Goal: Task Accomplishment & Management: Use online tool/utility

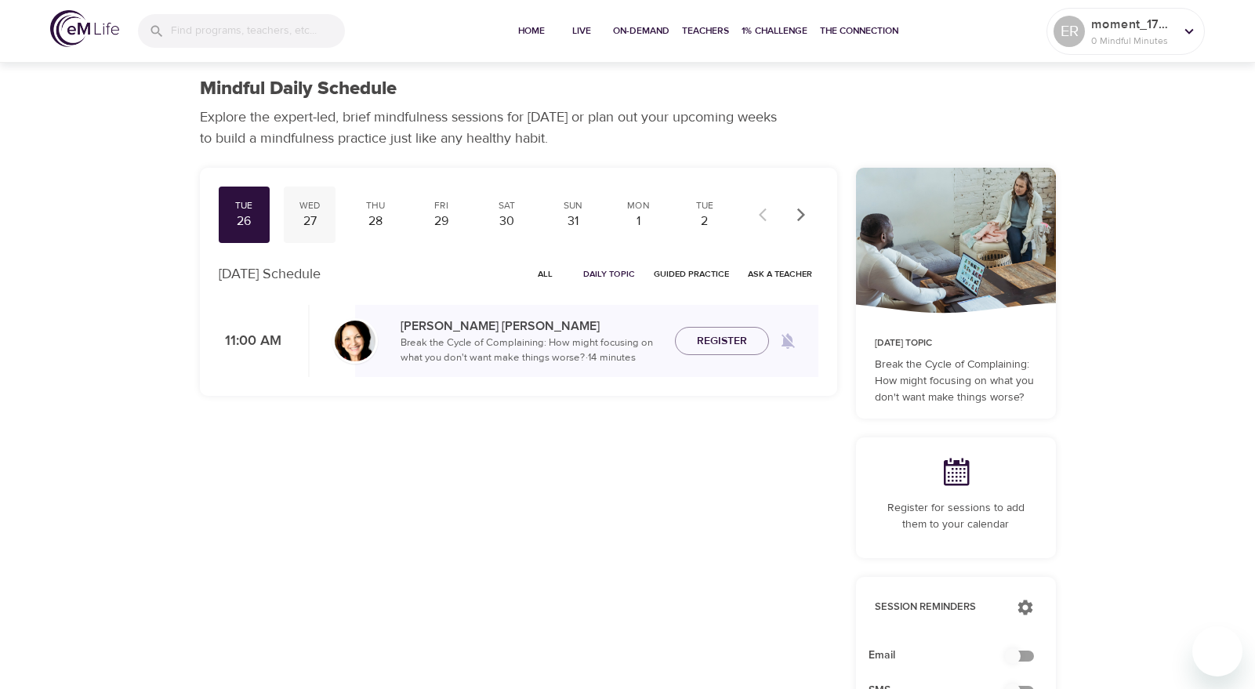
click at [321, 218] on div "27" at bounding box center [309, 222] width 39 height 18
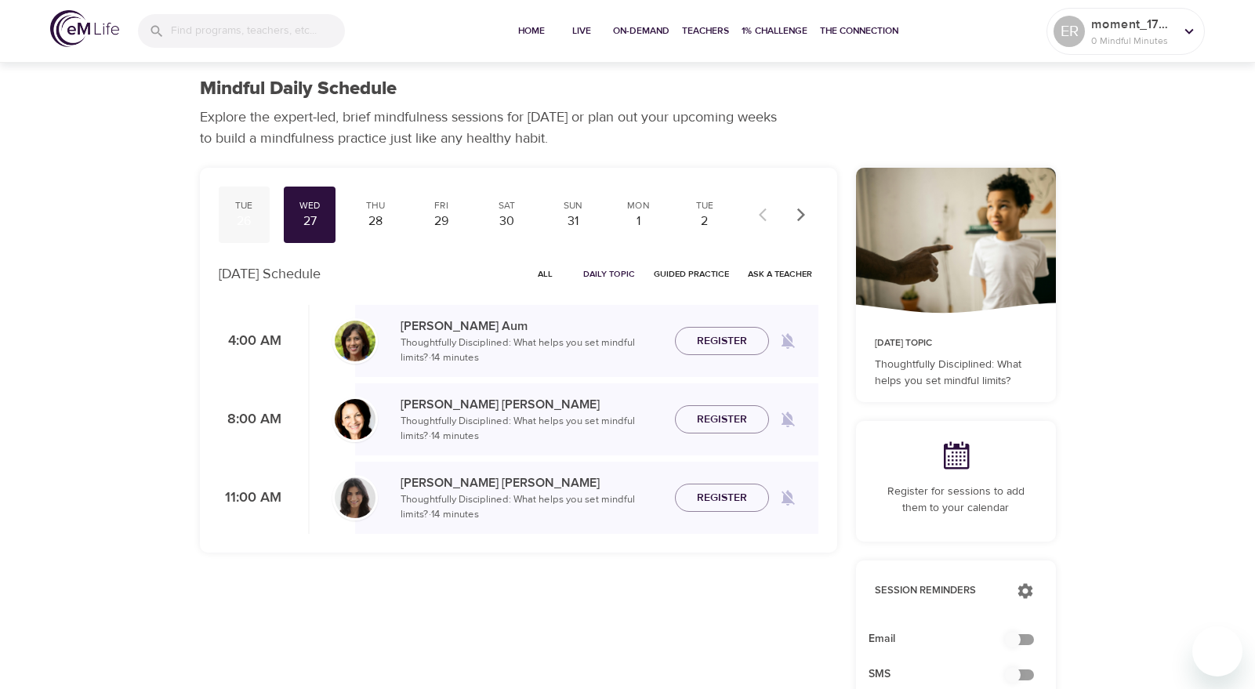
click at [258, 205] on div "Tue" at bounding box center [244, 205] width 39 height 13
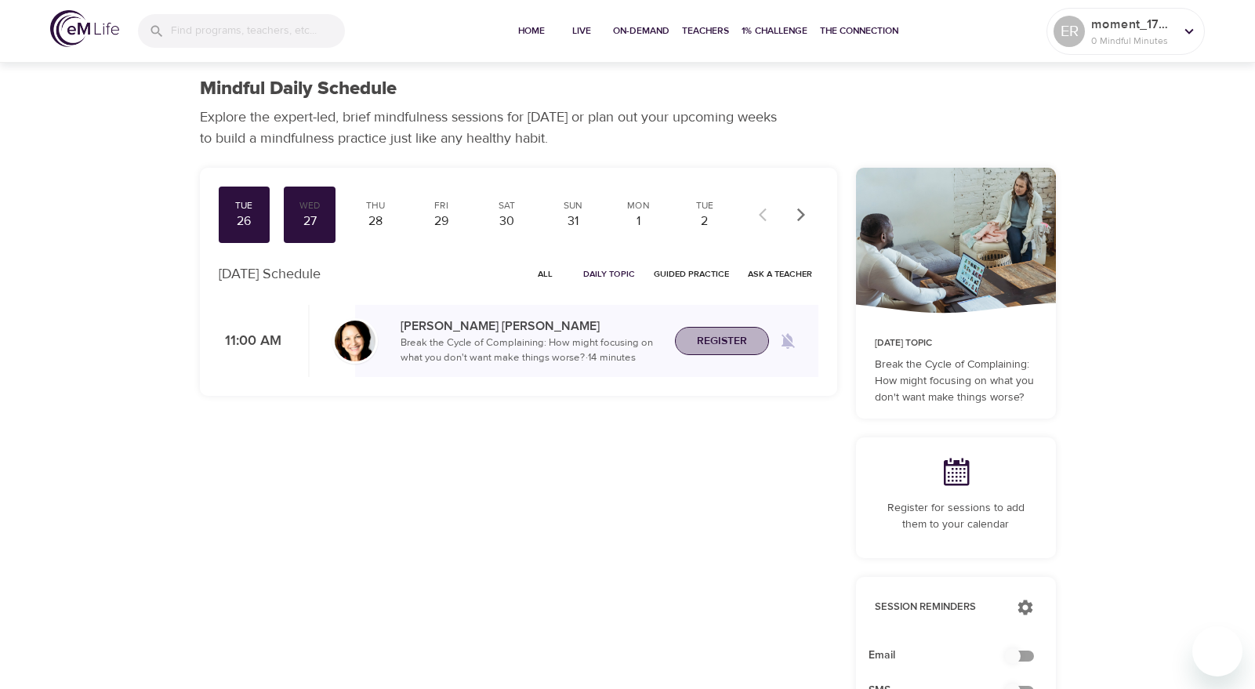
click at [708, 341] on span "Register" at bounding box center [722, 342] width 50 height 20
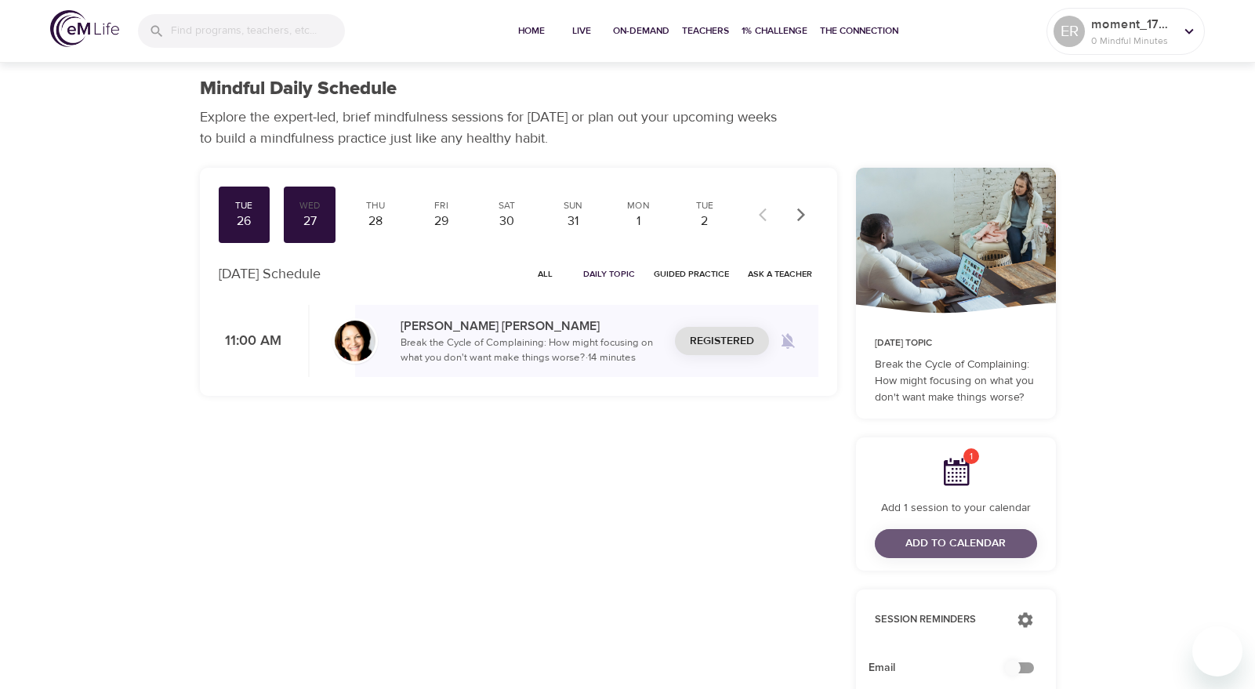
click at [914, 537] on span "Add to Calendar" at bounding box center [956, 544] width 100 height 20
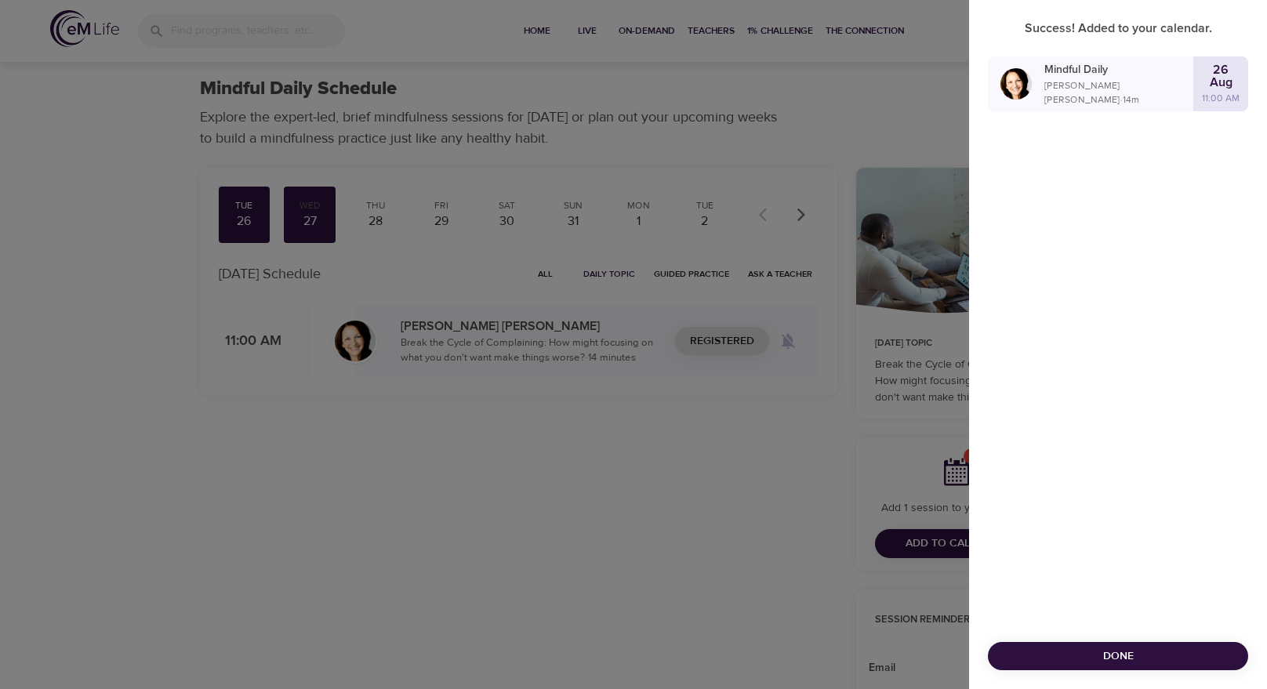
click at [750, 403] on div at bounding box center [633, 344] width 1267 height 689
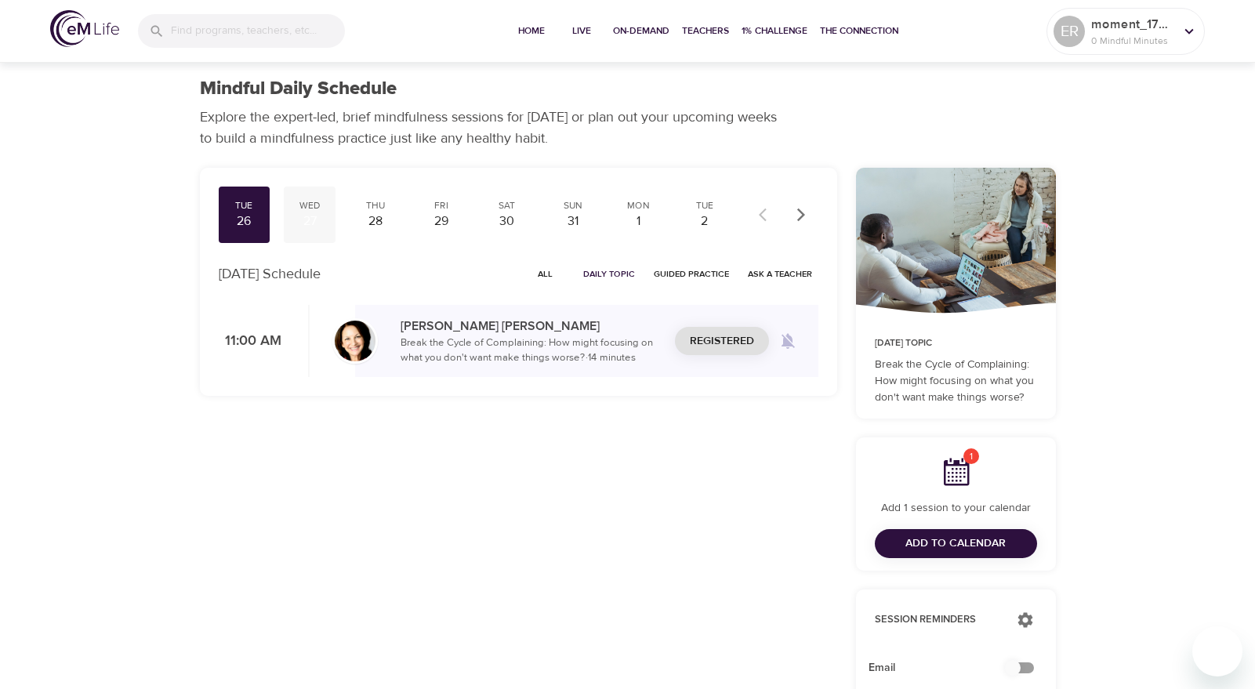
click at [309, 220] on div "27" at bounding box center [309, 222] width 39 height 18
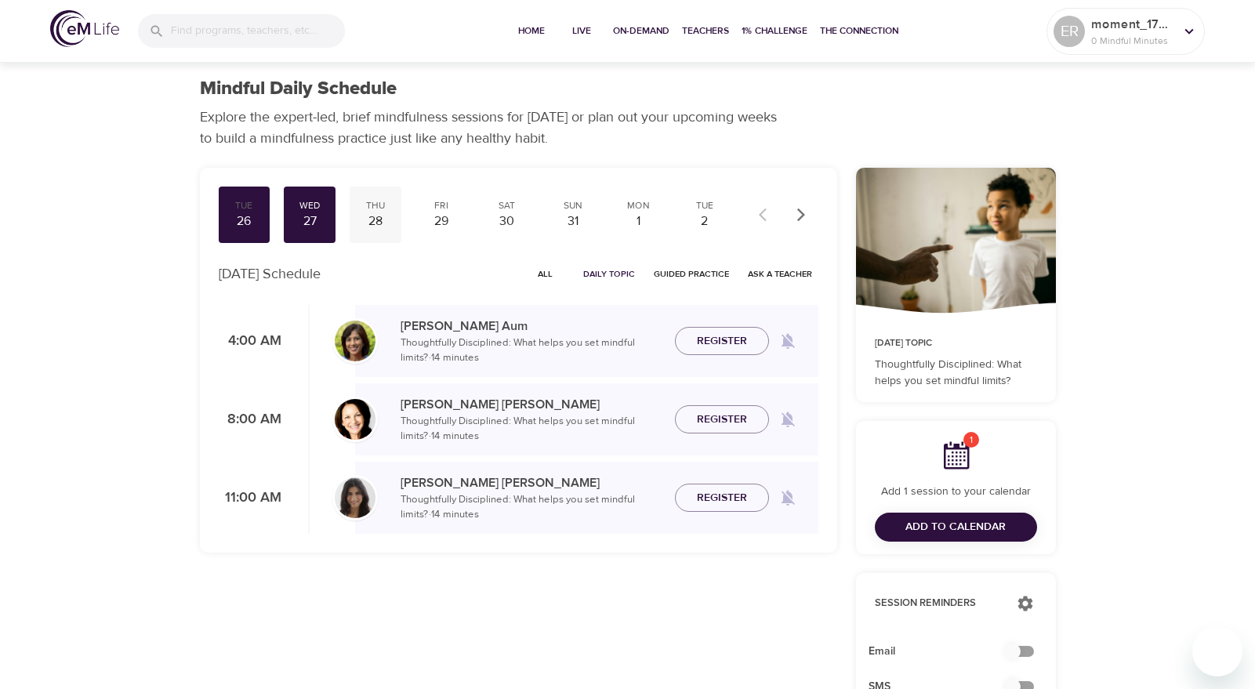
click at [389, 226] on div "28" at bounding box center [375, 222] width 39 height 18
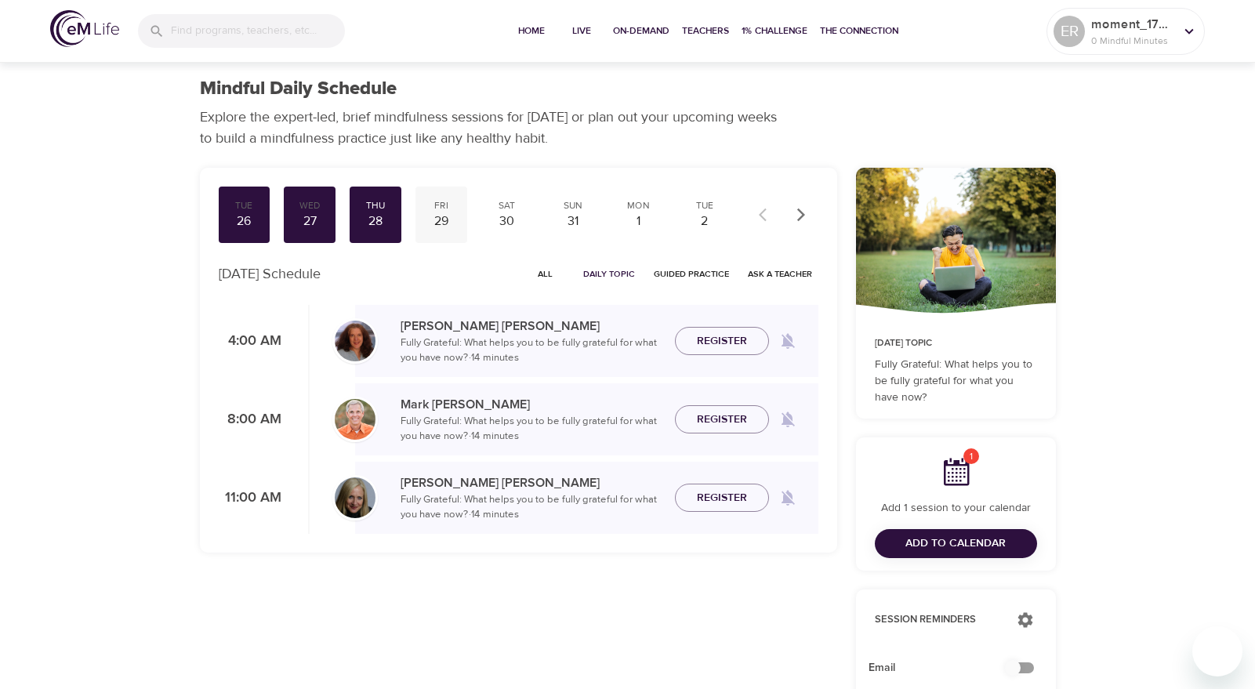
click at [439, 226] on div "29" at bounding box center [441, 222] width 39 height 18
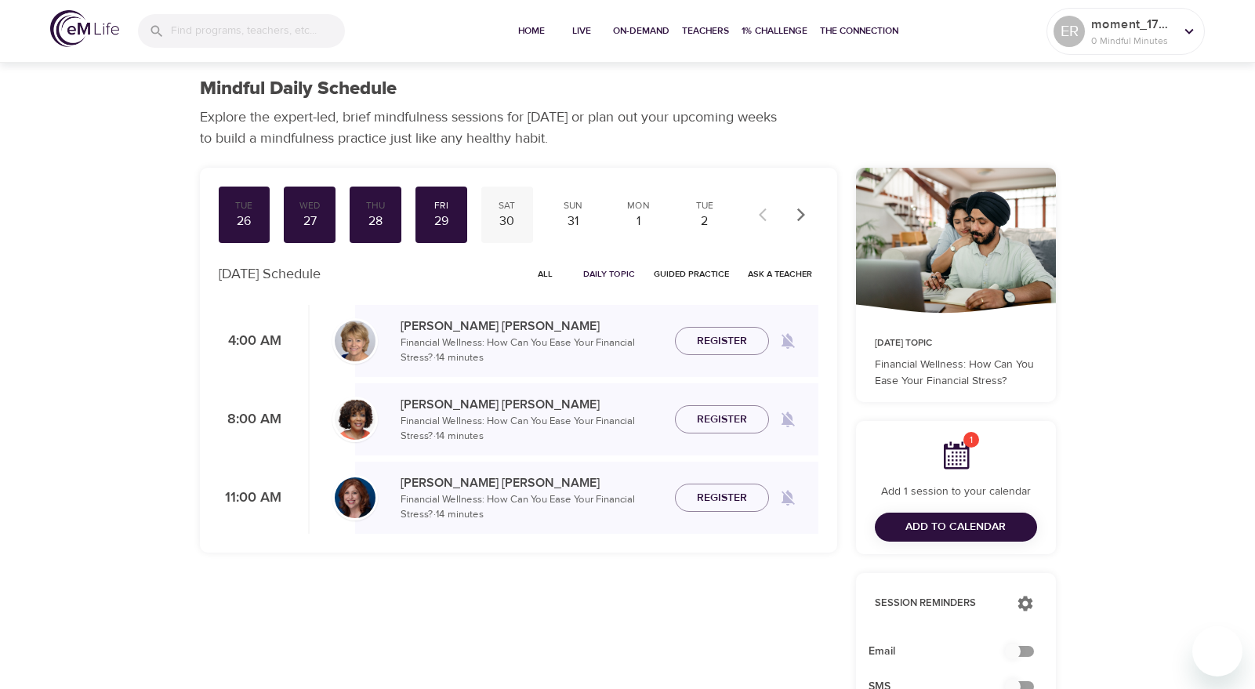
click at [496, 218] on div "30" at bounding box center [507, 222] width 39 height 18
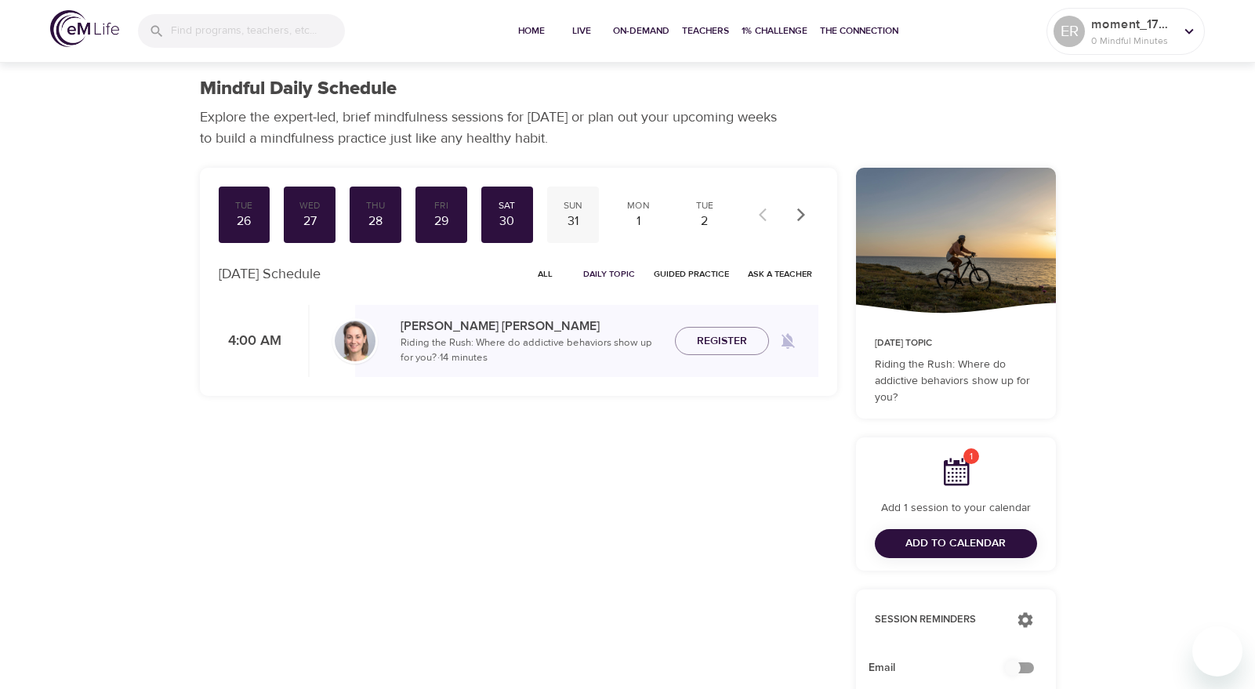
click at [568, 214] on div "31" at bounding box center [573, 222] width 39 height 18
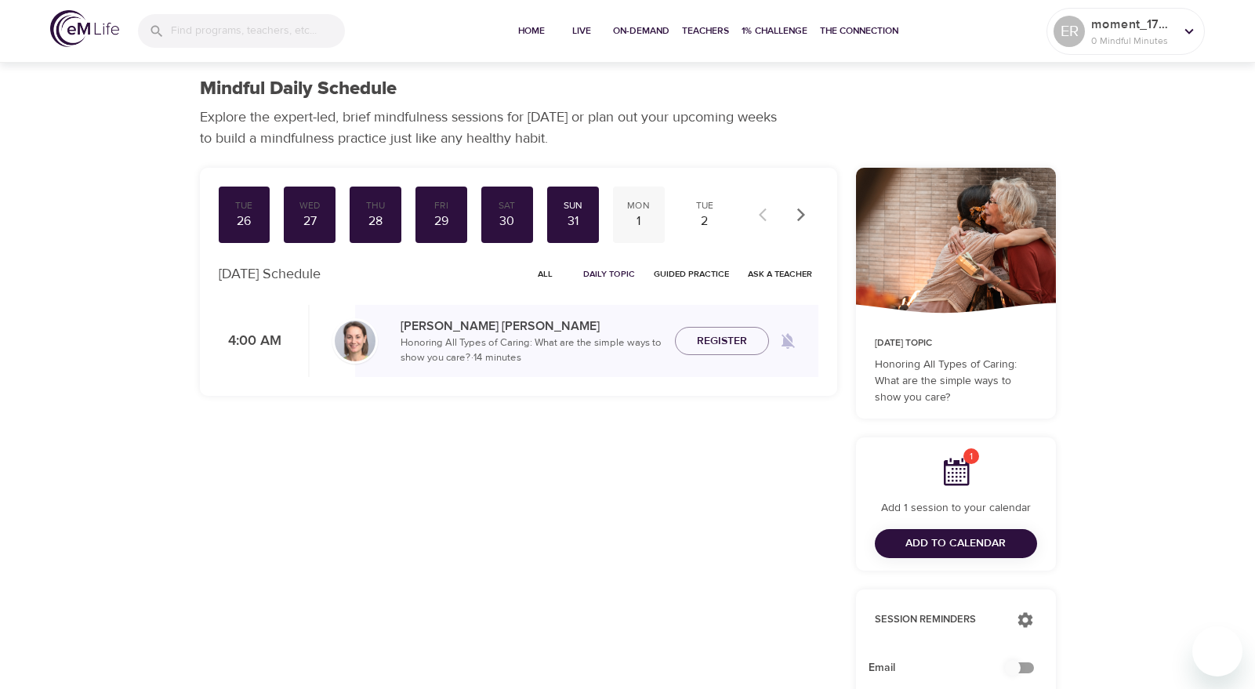
click at [629, 203] on div "Mon" at bounding box center [639, 205] width 39 height 13
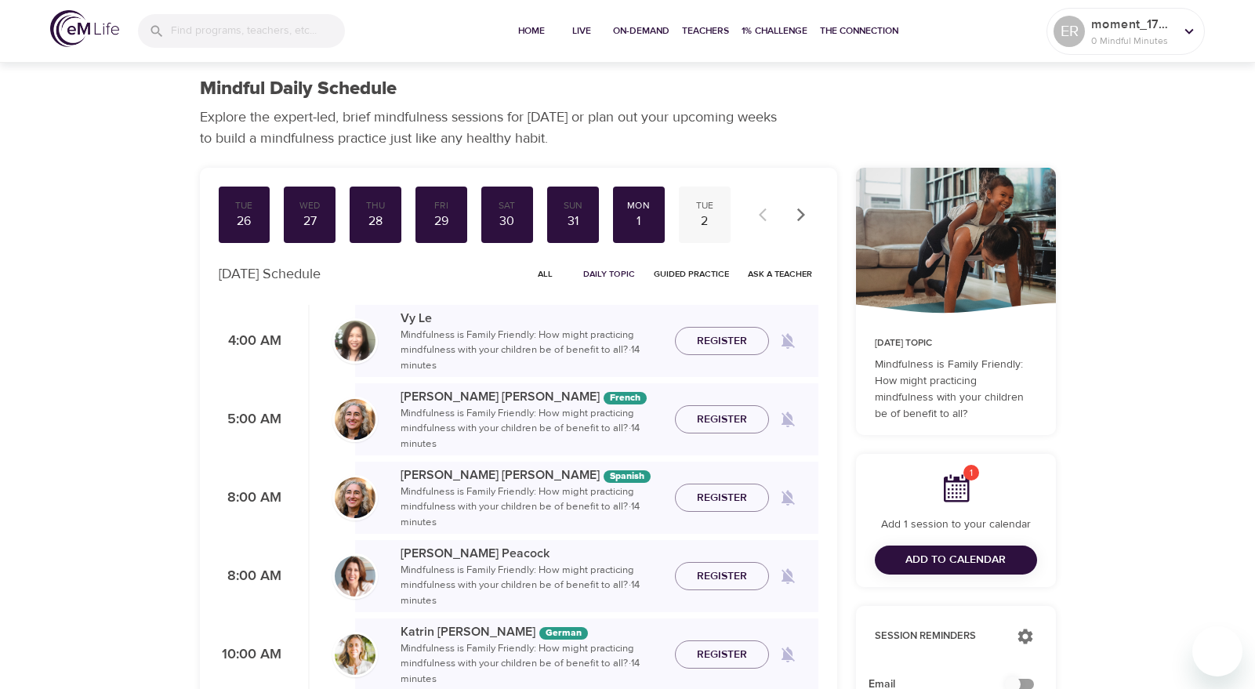
click at [681, 216] on div "Tue 2" at bounding box center [705, 215] width 52 height 56
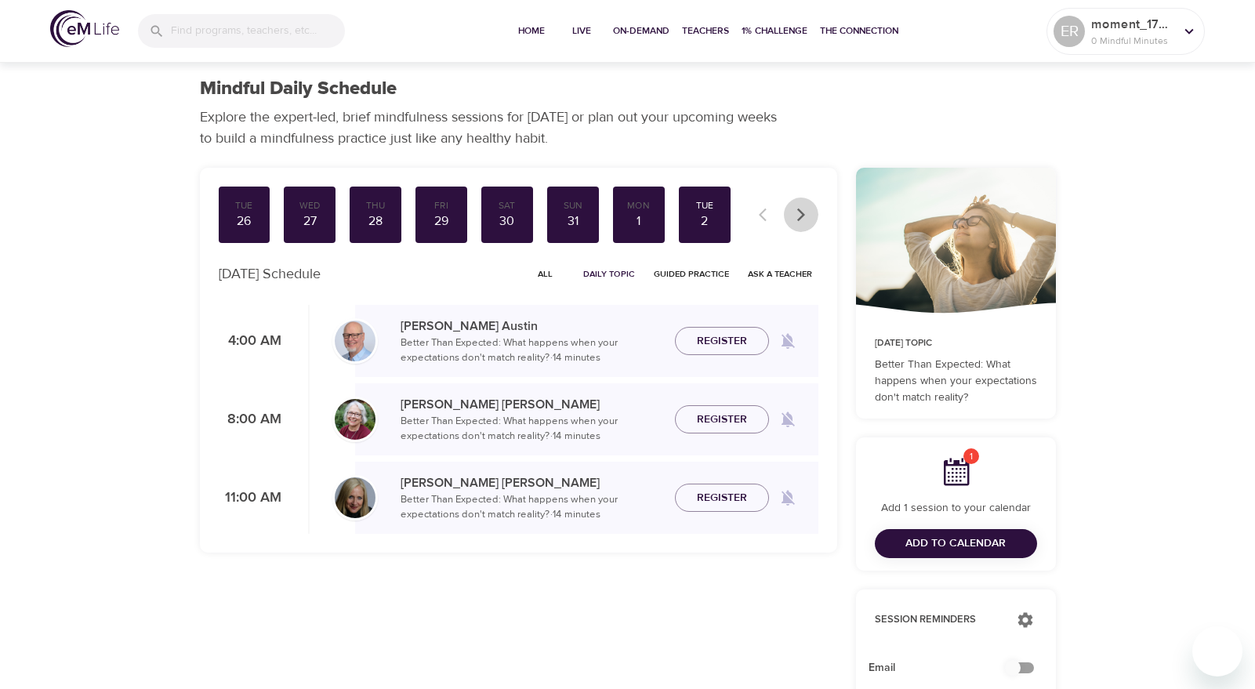
click at [813, 219] on button "button" at bounding box center [801, 215] width 35 height 35
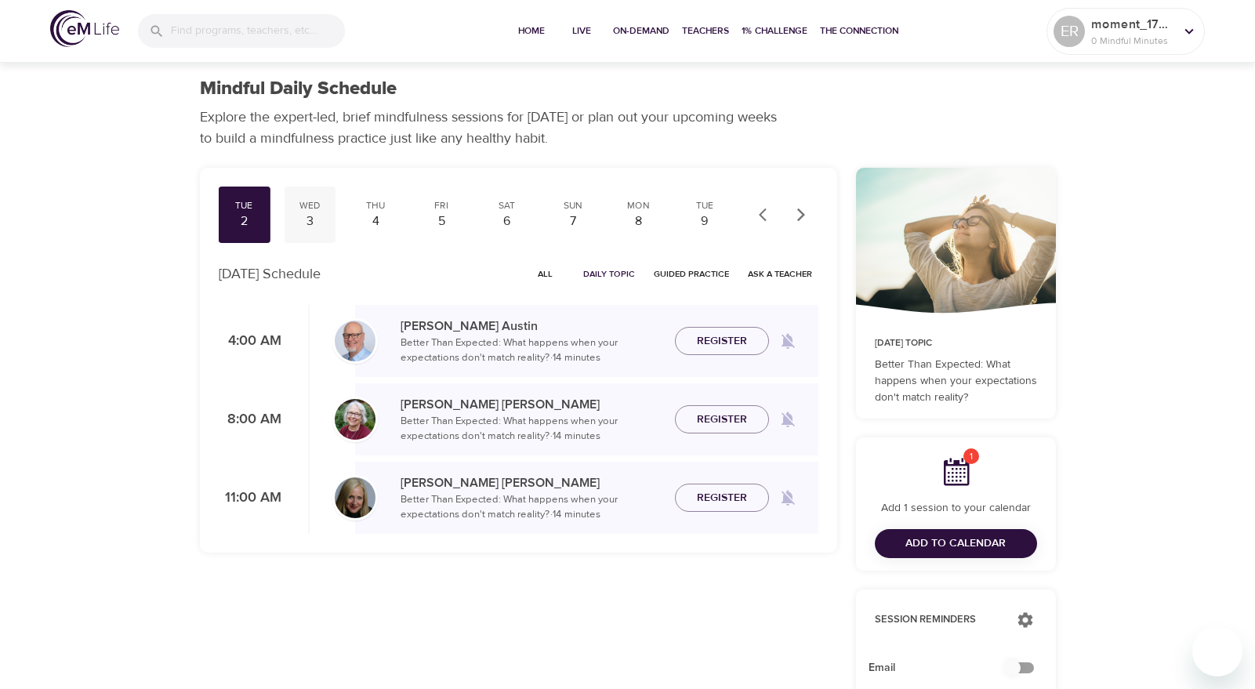
click at [325, 217] on div "3" at bounding box center [309, 222] width 39 height 18
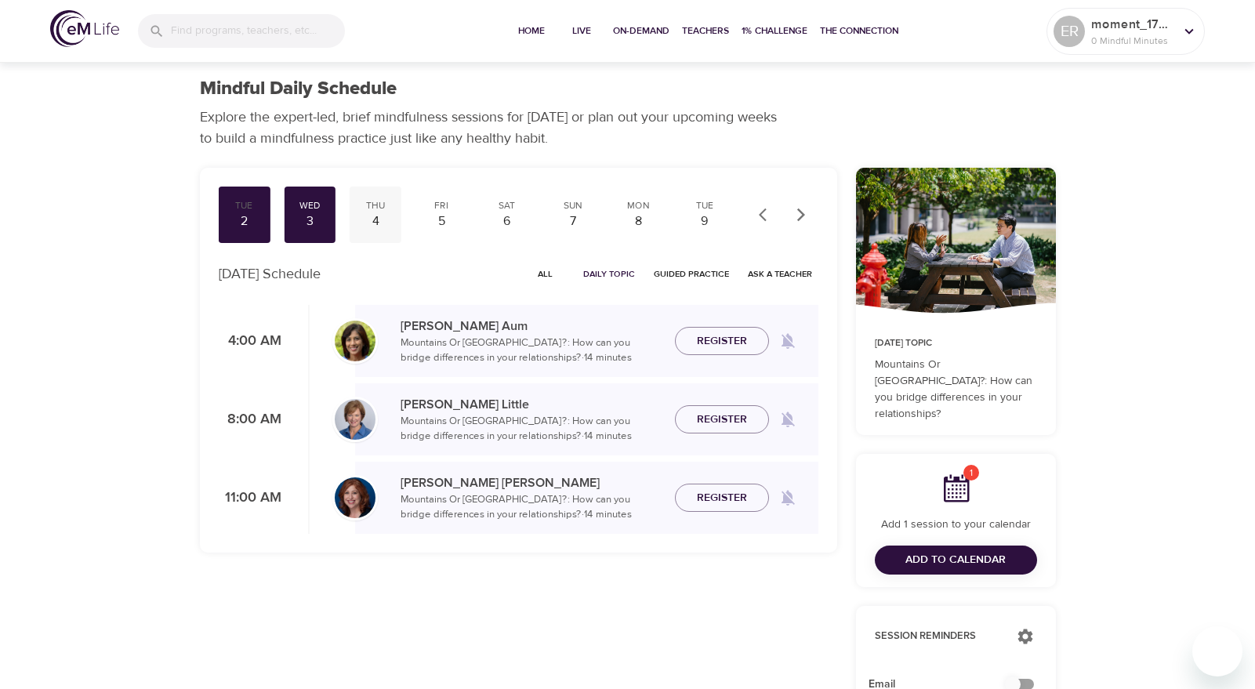
click at [386, 220] on div "4" at bounding box center [375, 222] width 39 height 18
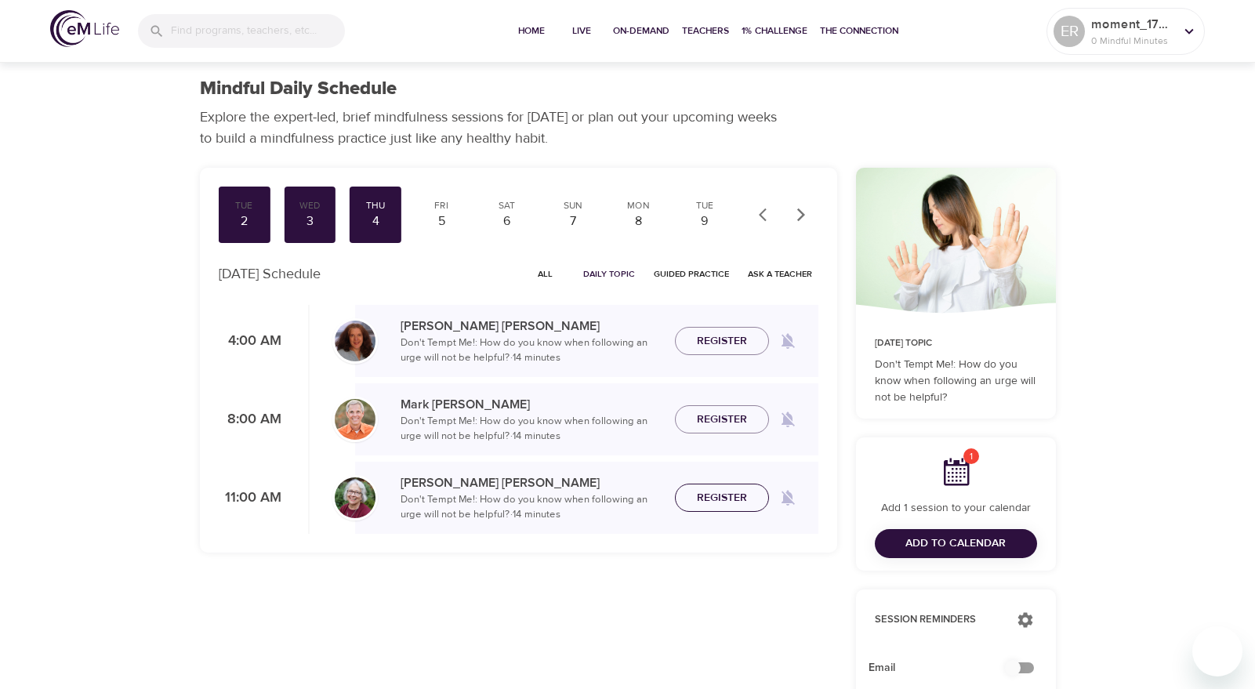
click at [736, 499] on span "Register" at bounding box center [722, 499] width 50 height 20
click at [441, 209] on div "Fri" at bounding box center [441, 205] width 39 height 13
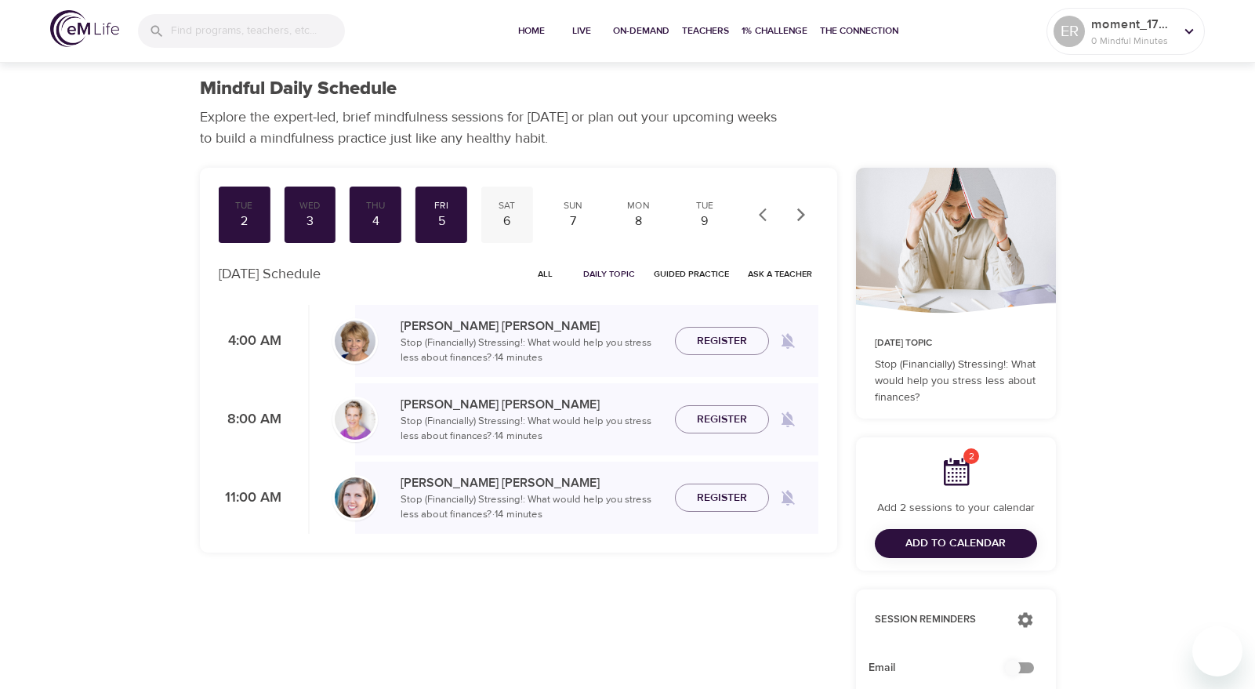
click at [486, 213] on div "Sat 6" at bounding box center [507, 215] width 52 height 56
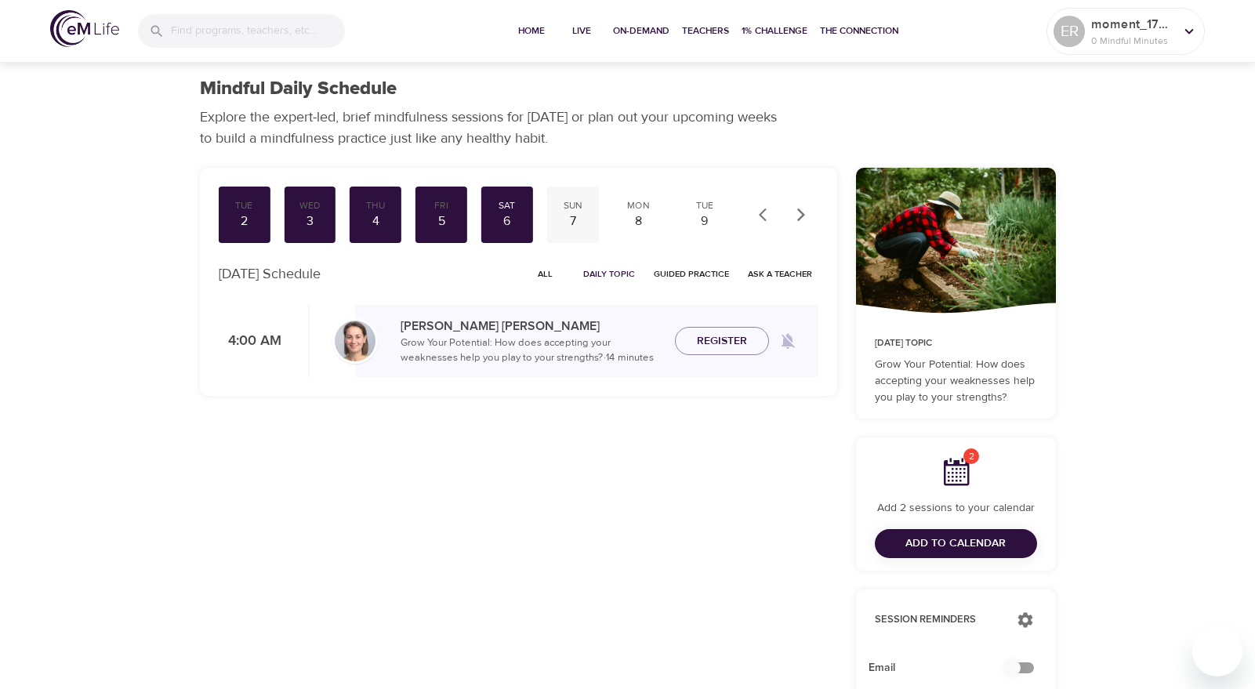
click at [572, 210] on div "Sun" at bounding box center [573, 205] width 39 height 13
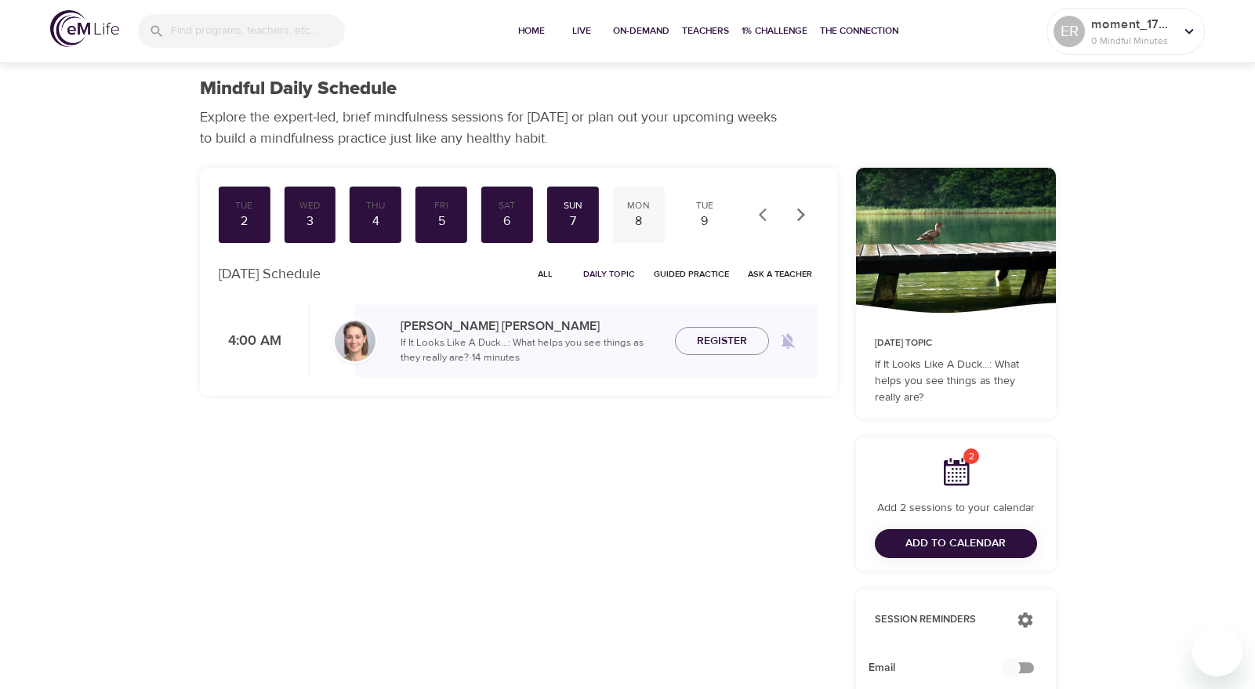
click at [627, 221] on div "8" at bounding box center [639, 222] width 39 height 18
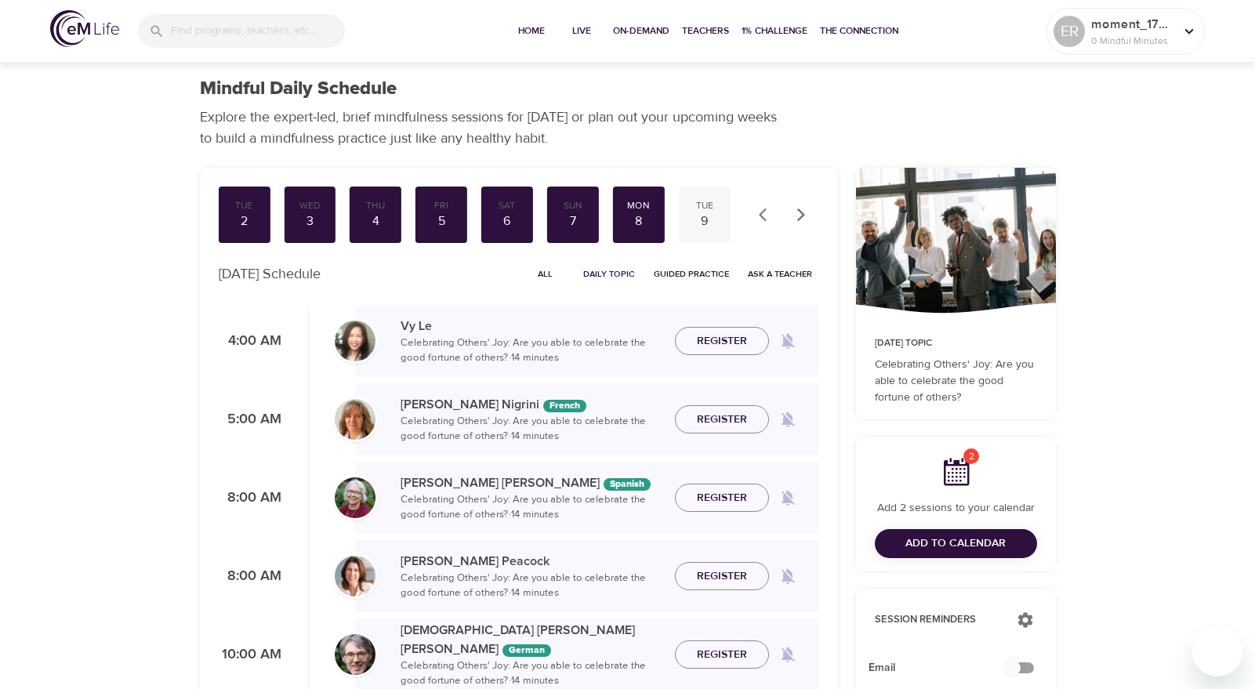
click at [701, 228] on div "9" at bounding box center [704, 222] width 39 height 18
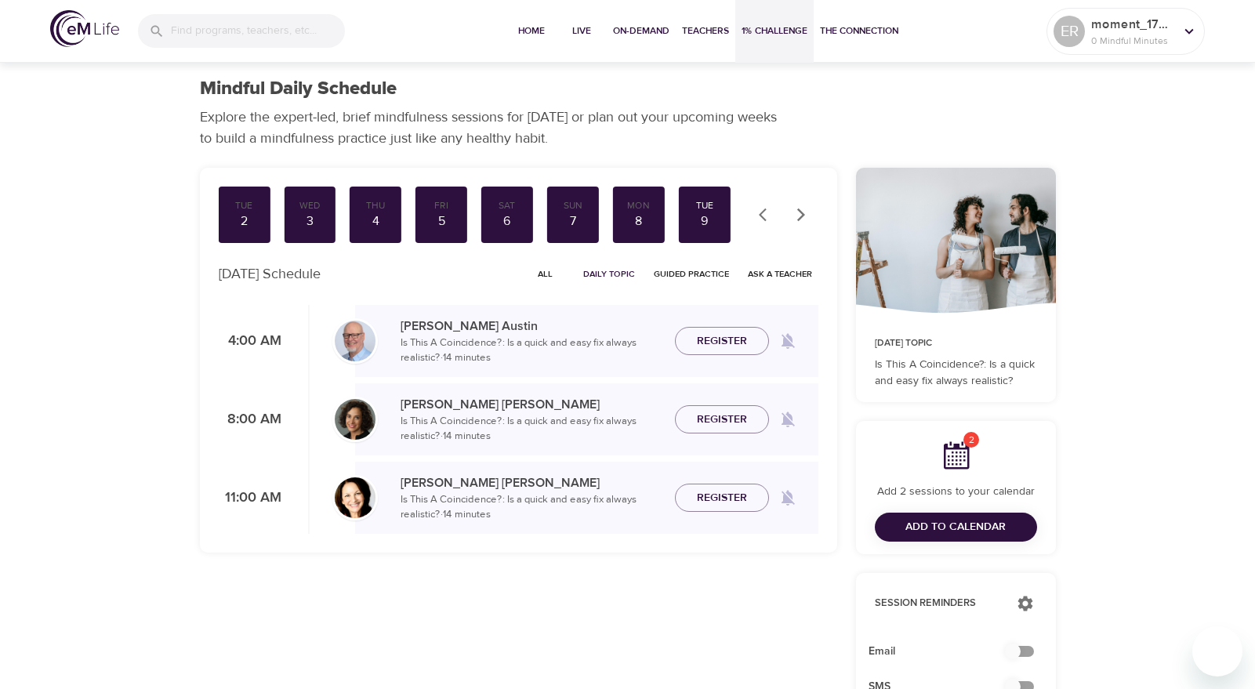
click at [786, 29] on span "1% Challenge" at bounding box center [775, 31] width 66 height 16
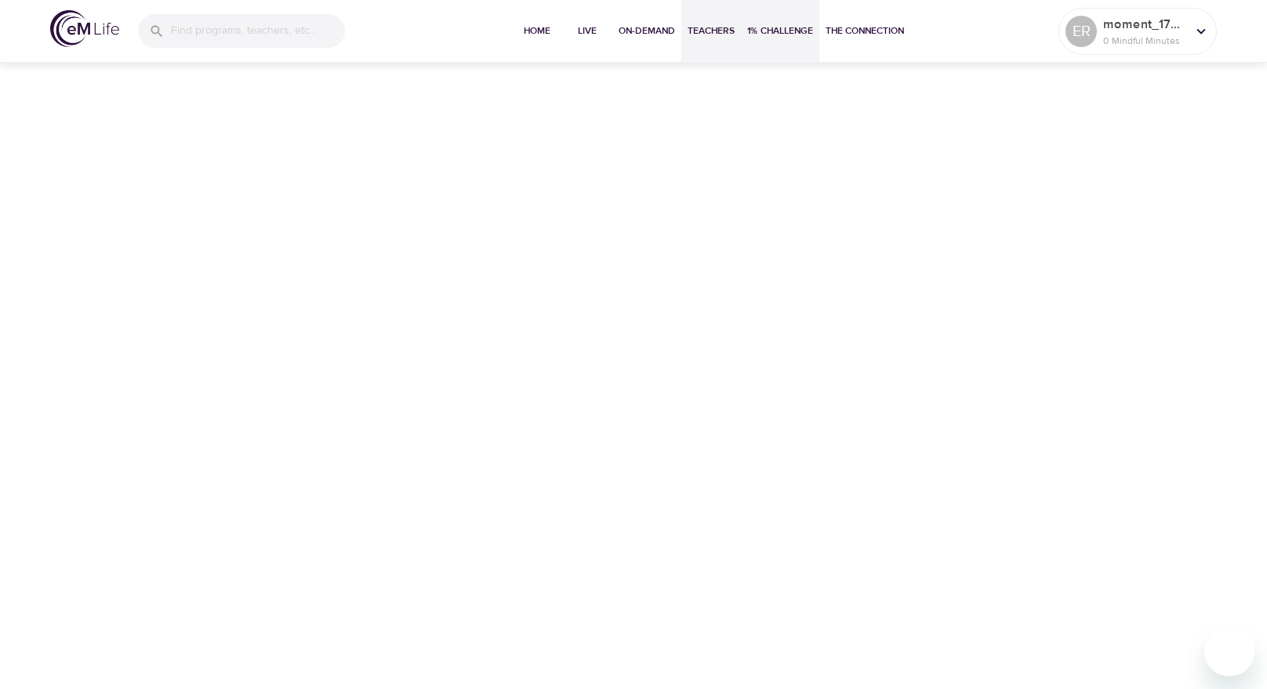
click at [709, 35] on span "Teachers" at bounding box center [711, 31] width 47 height 16
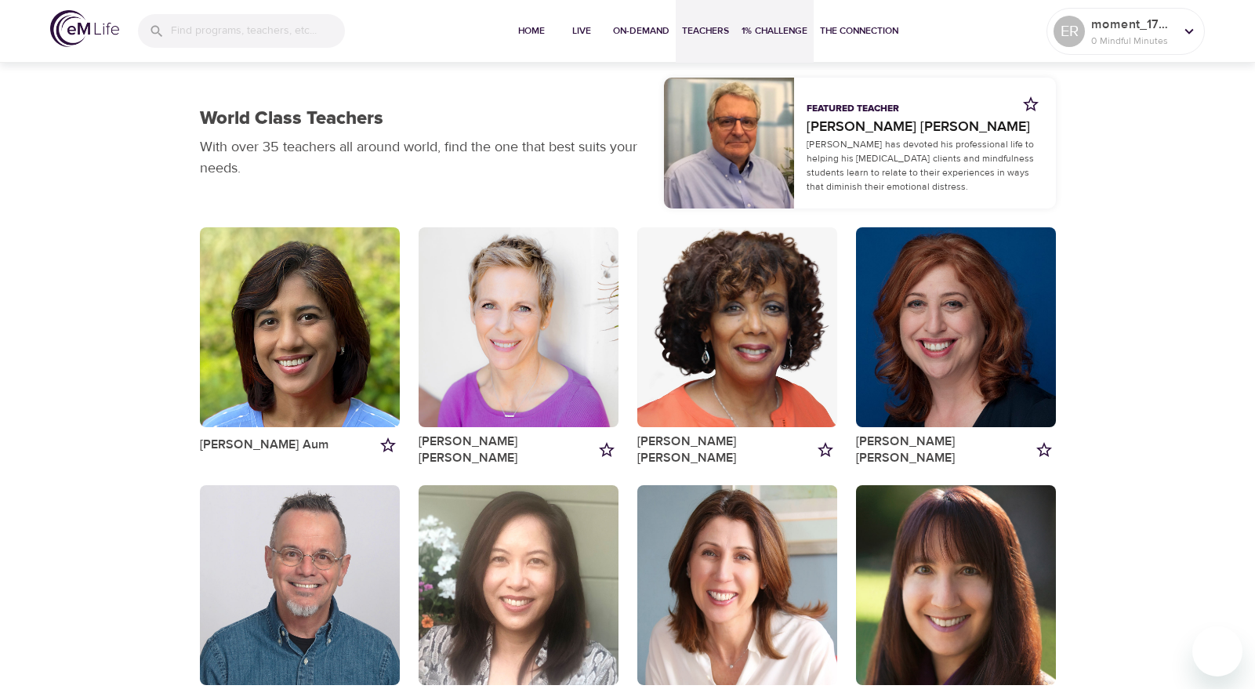
click at [790, 35] on span "1% Challenge" at bounding box center [775, 31] width 66 height 16
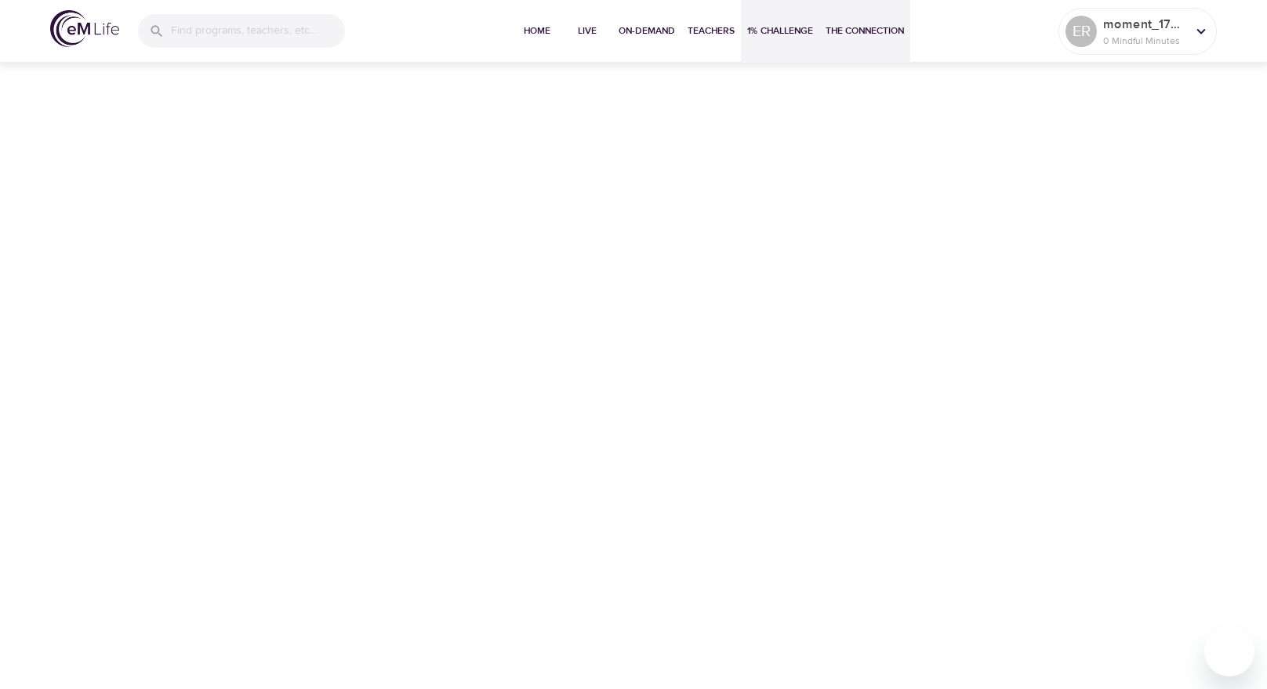
click at [875, 24] on span "The Connection" at bounding box center [865, 31] width 78 height 16
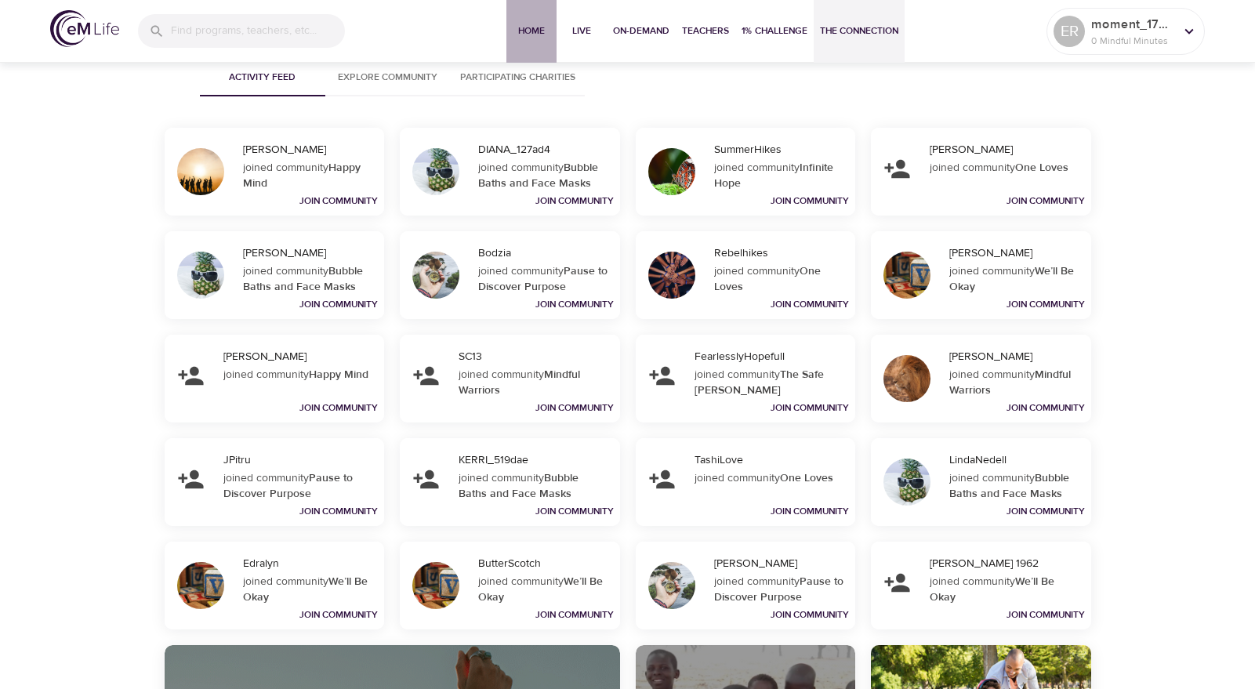
click at [537, 35] on span "Home" at bounding box center [532, 31] width 38 height 16
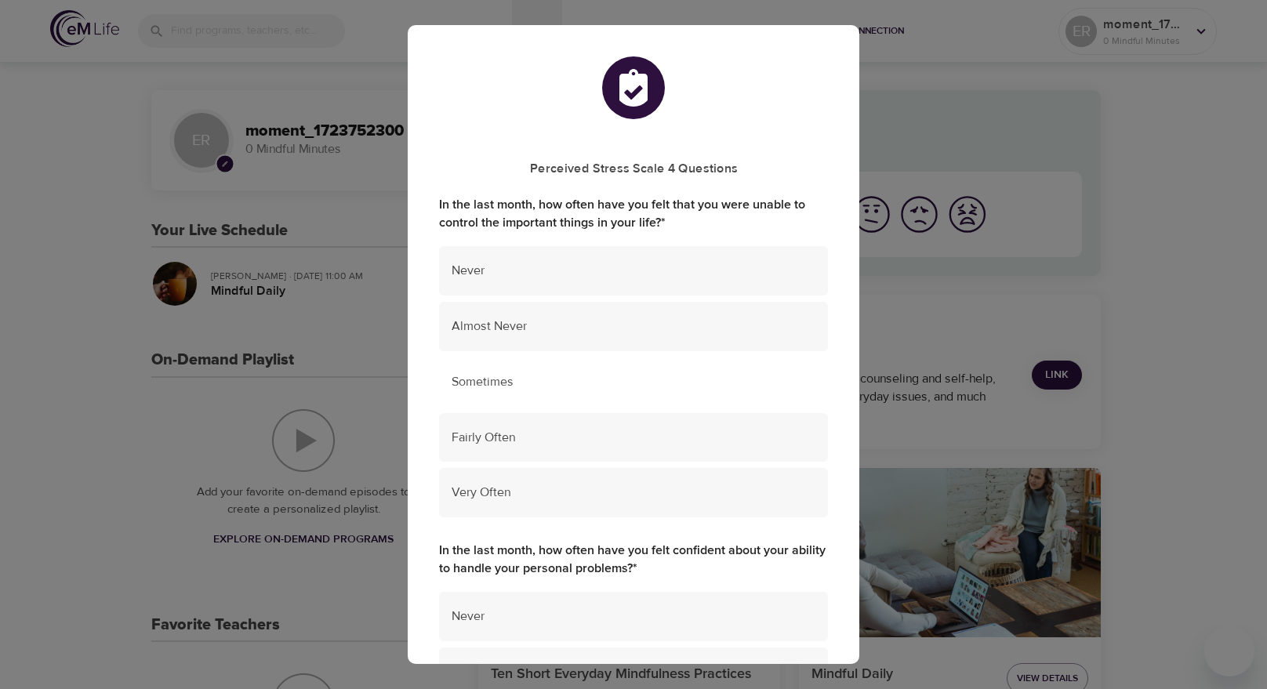
click at [537, 387] on span "Sometimes" at bounding box center [634, 382] width 364 height 18
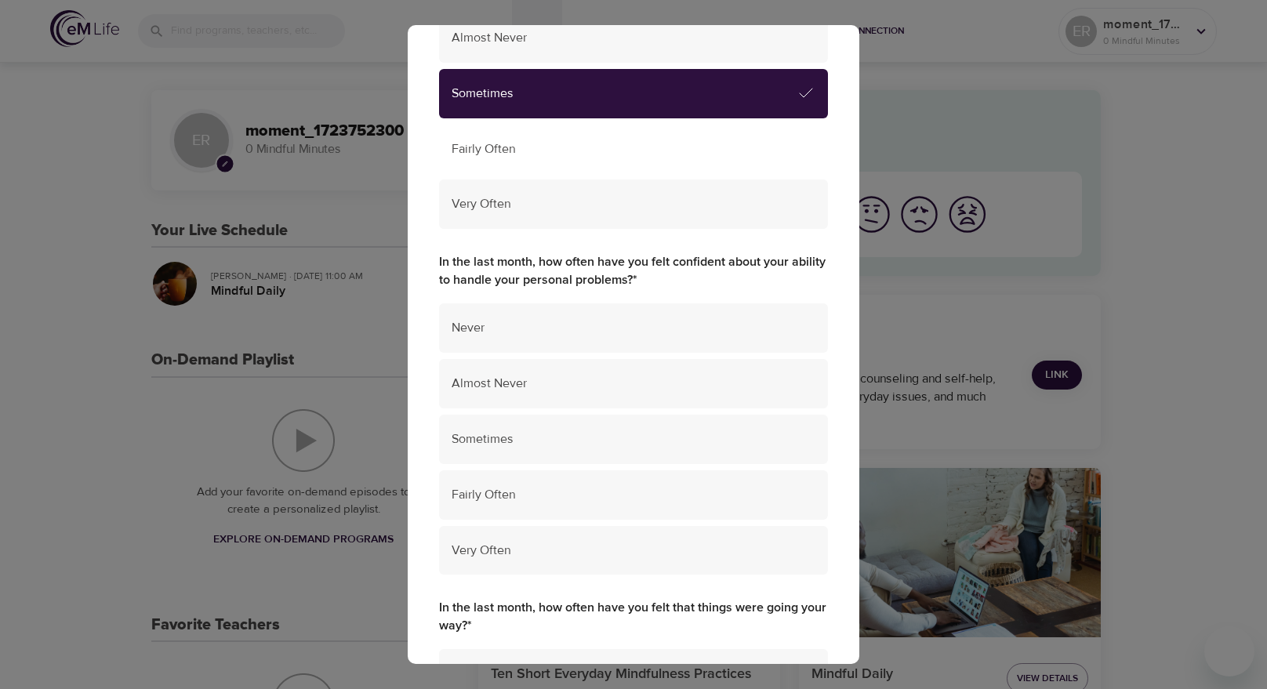
scroll to position [288, 0]
click at [608, 429] on div "Sometimes" at bounding box center [633, 440] width 389 height 49
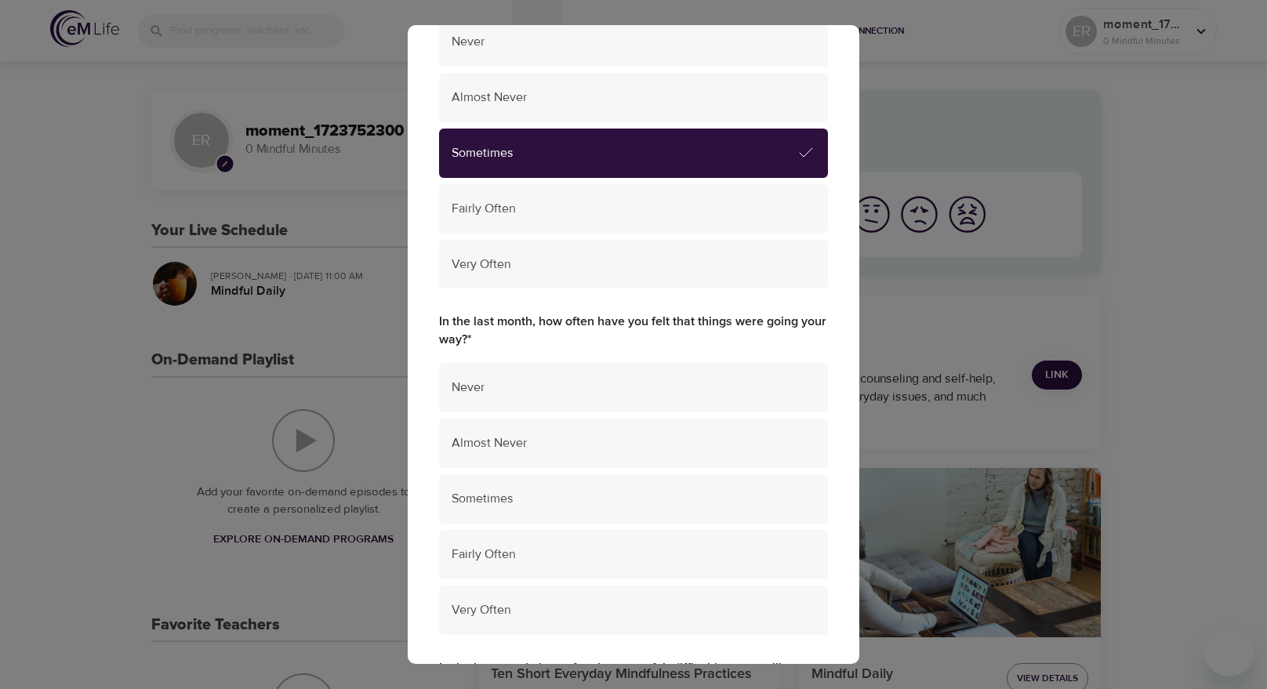
scroll to position [863, 0]
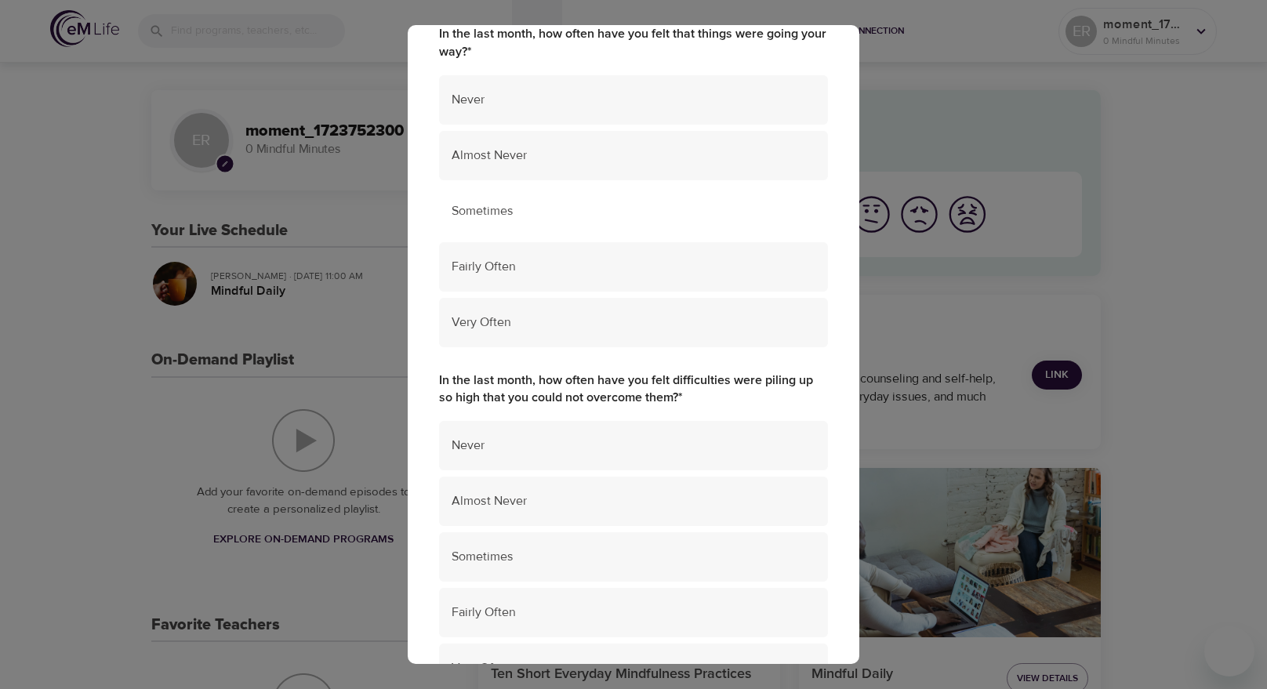
click at [580, 230] on div "Sometimes" at bounding box center [633, 211] width 389 height 49
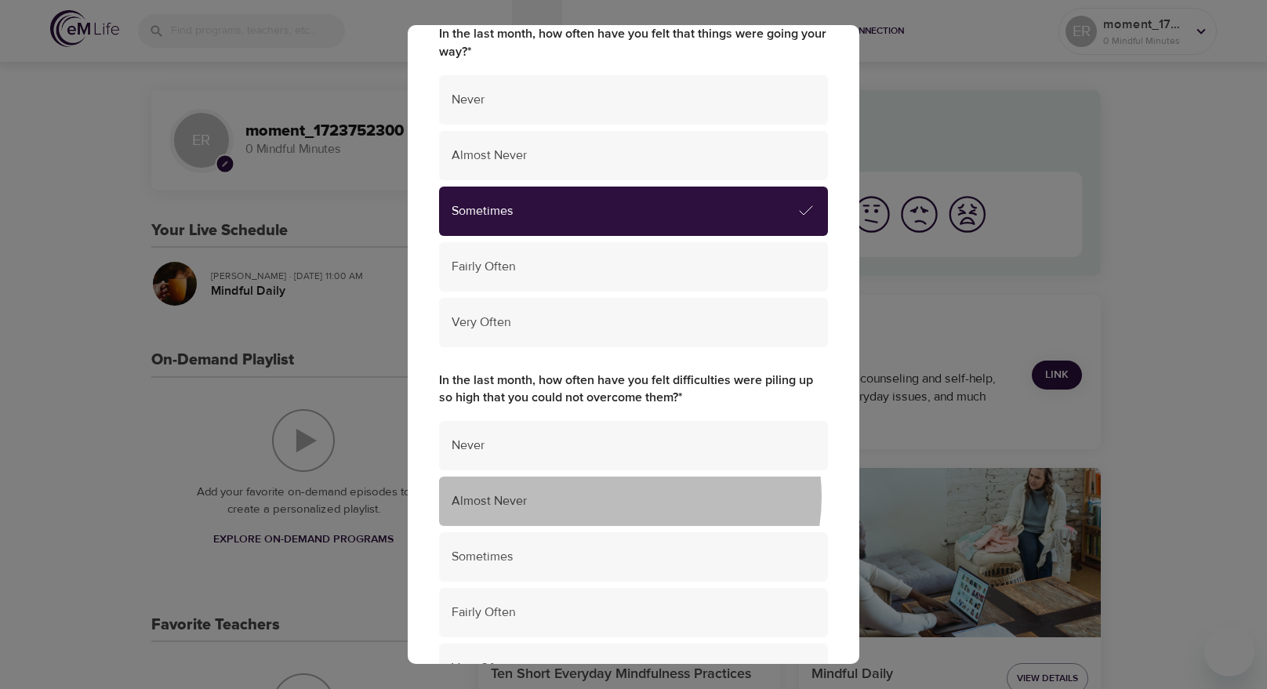
click at [629, 497] on span "Almost Never" at bounding box center [634, 501] width 364 height 18
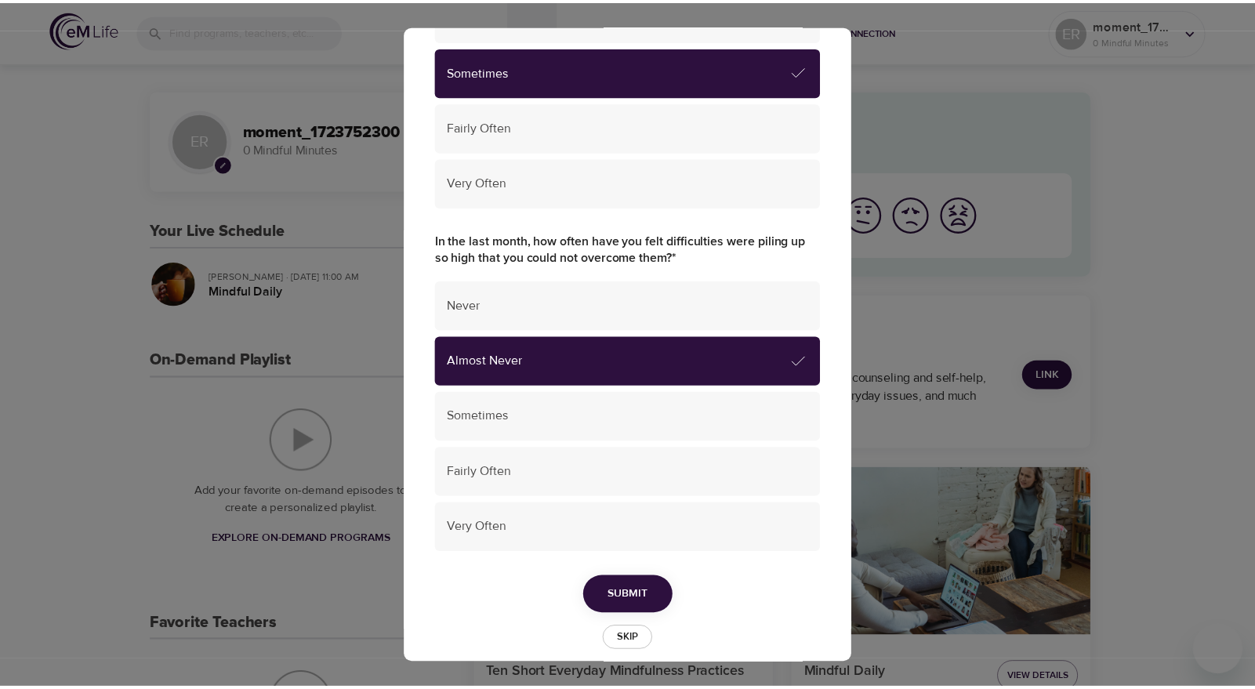
scroll to position [1022, 0]
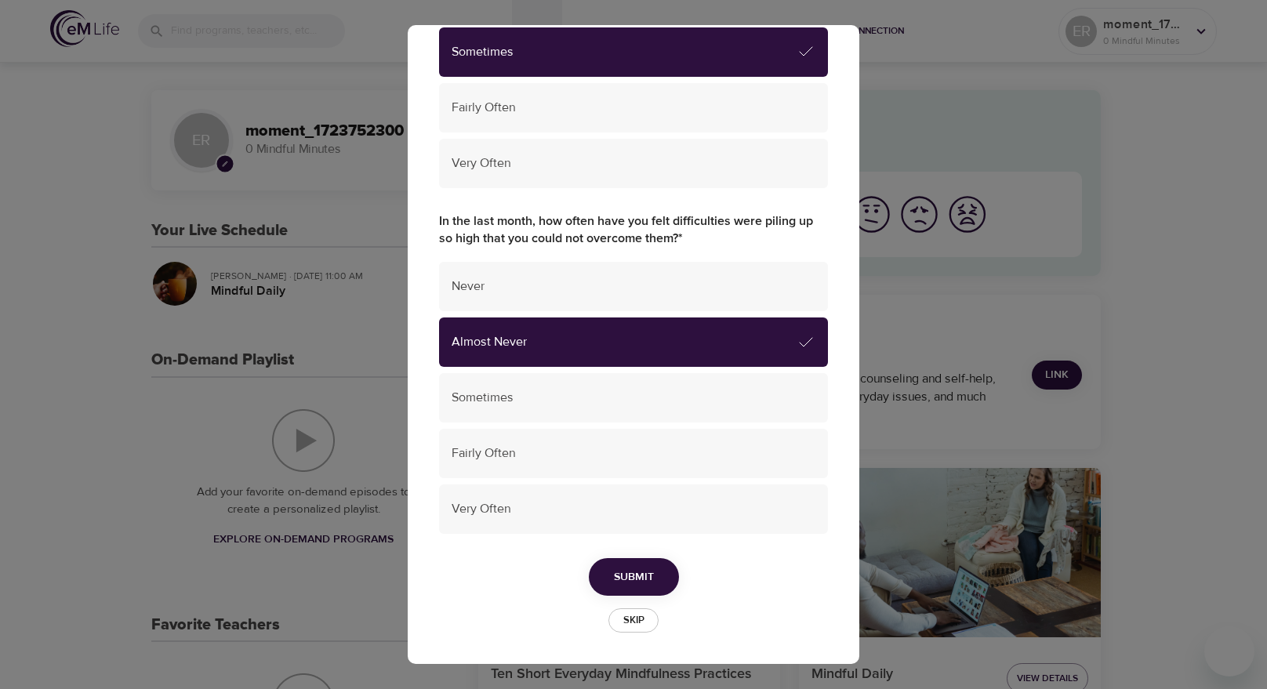
click at [630, 566] on button "Submit" at bounding box center [634, 577] width 90 height 38
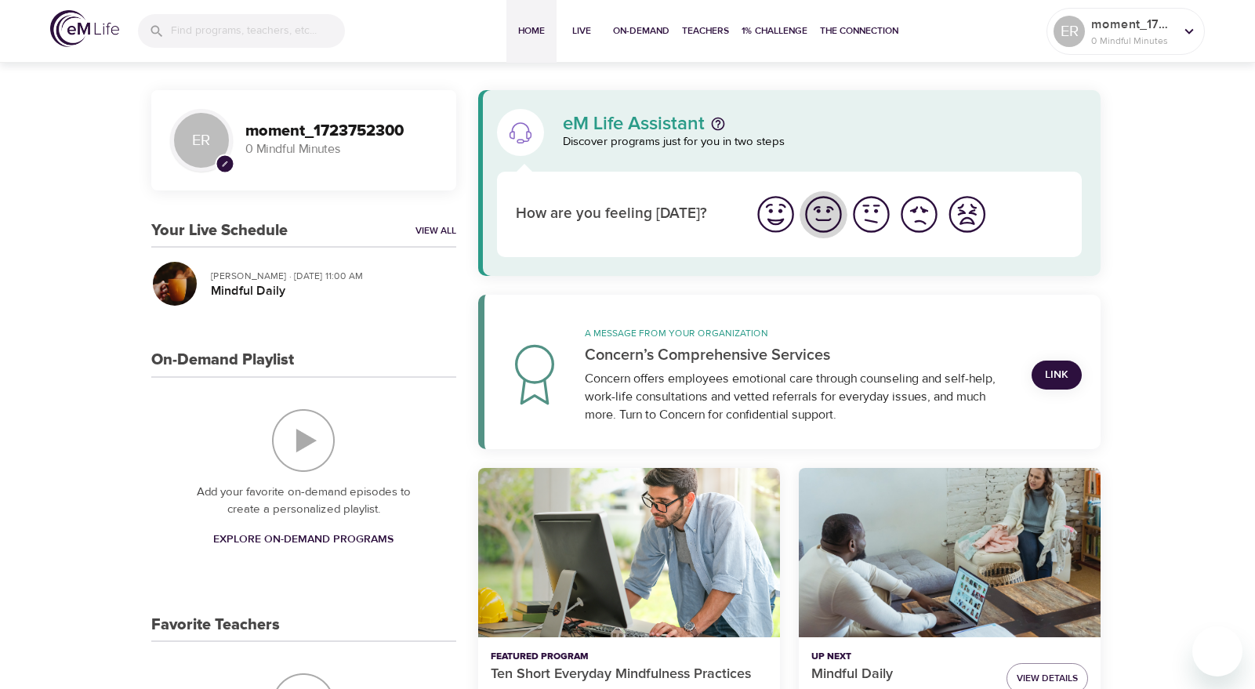
click at [828, 222] on img "I'm feeling good" at bounding box center [823, 214] width 43 height 43
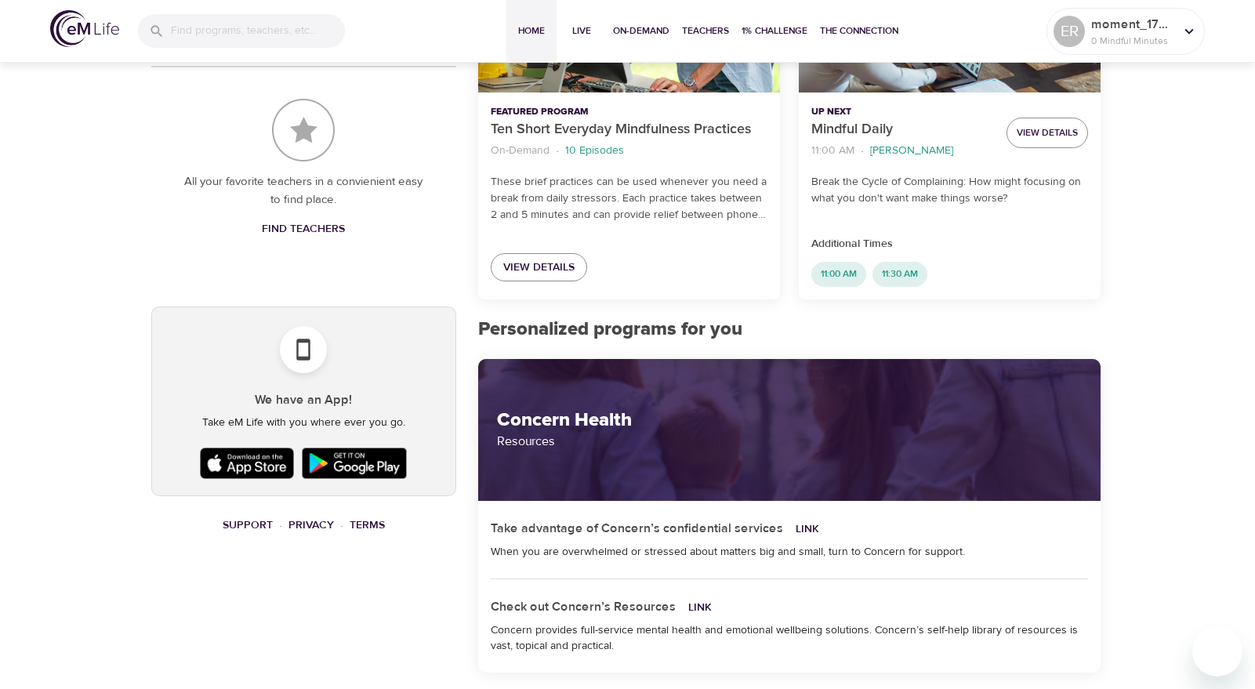
scroll to position [288, 0]
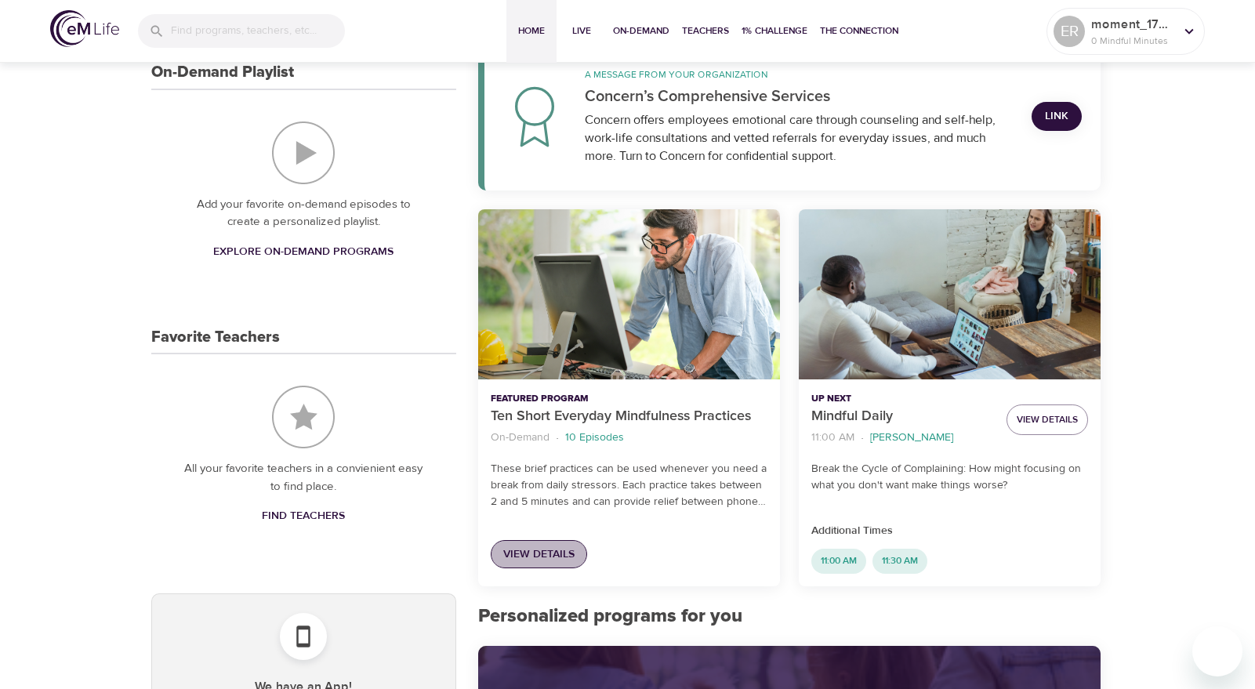
click at [540, 554] on span "View Details" at bounding box center [538, 555] width 71 height 20
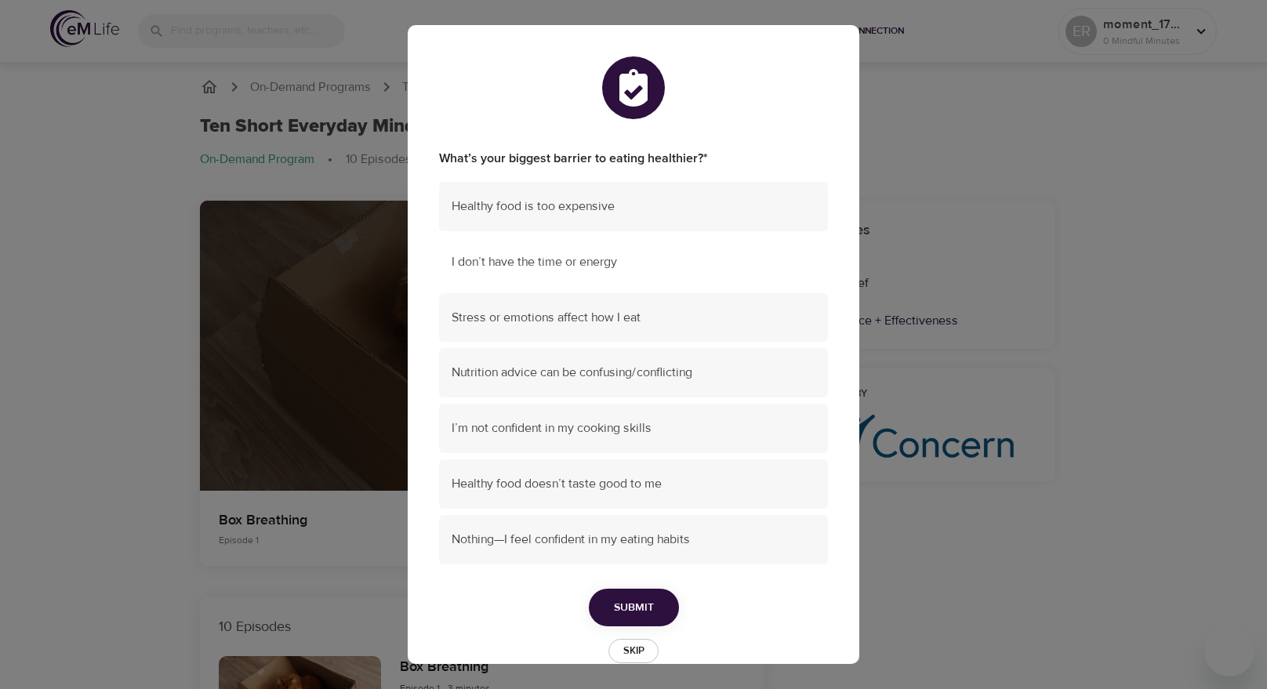
click at [616, 267] on span "I don’t have the time or energy" at bounding box center [634, 262] width 364 height 18
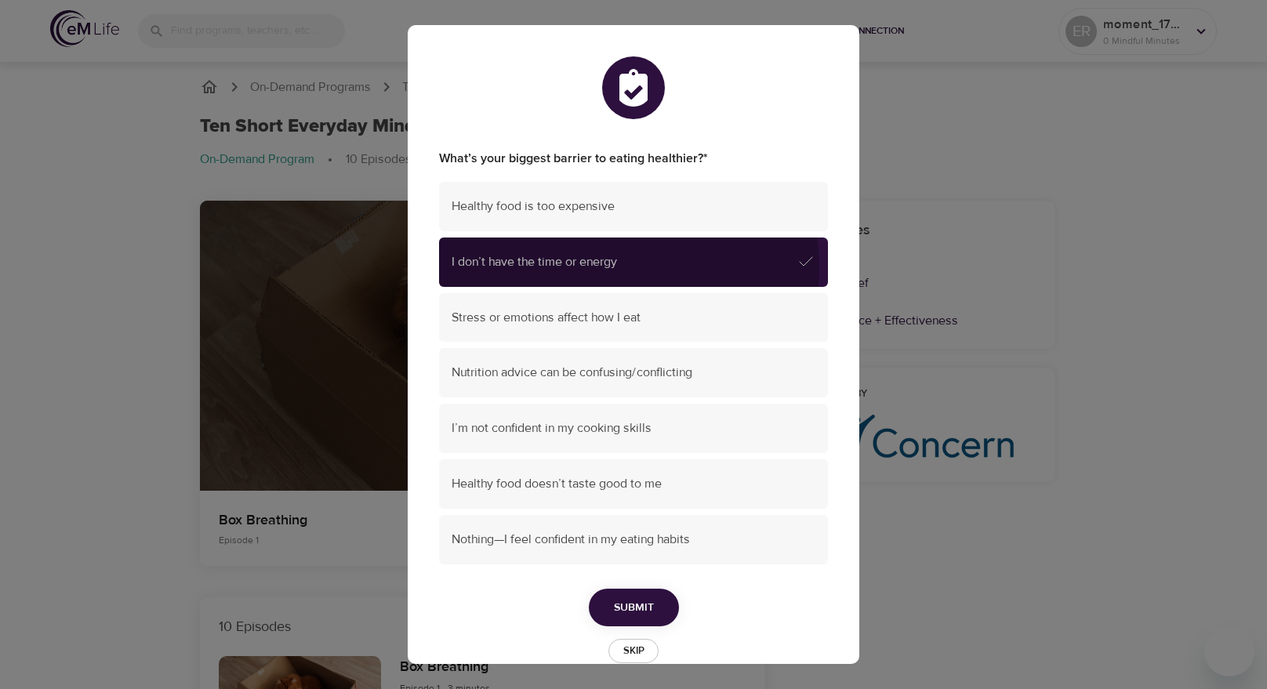
click at [616, 267] on span "I don’t have the time or energy" at bounding box center [624, 262] width 345 height 18
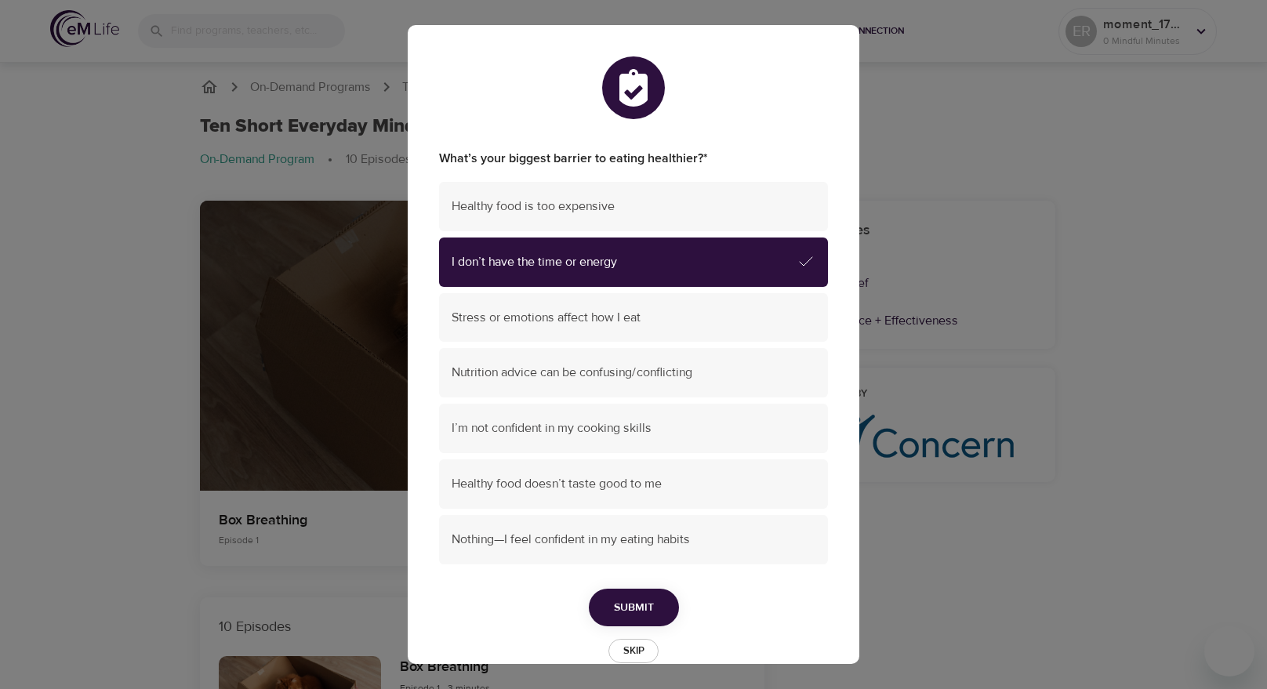
click at [776, 256] on span "I don’t have the time or energy" at bounding box center [624, 262] width 345 height 18
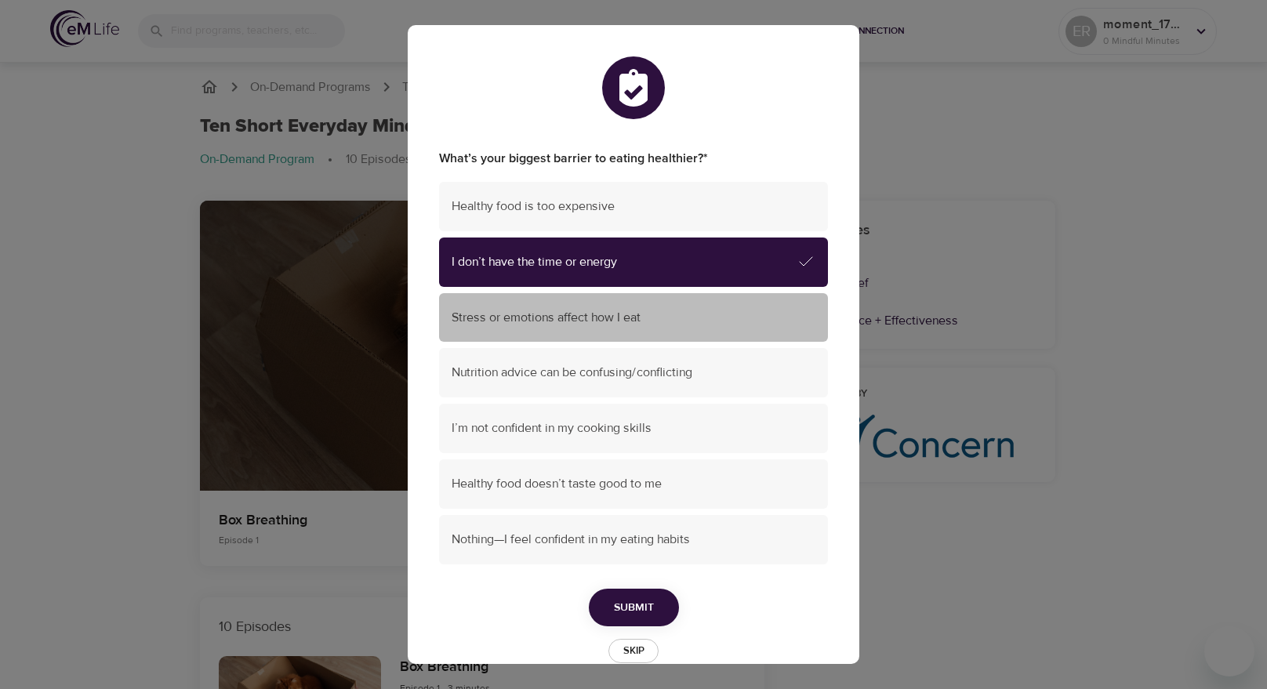
click at [714, 312] on span "Stress or emotions affect how I eat" at bounding box center [634, 318] width 364 height 18
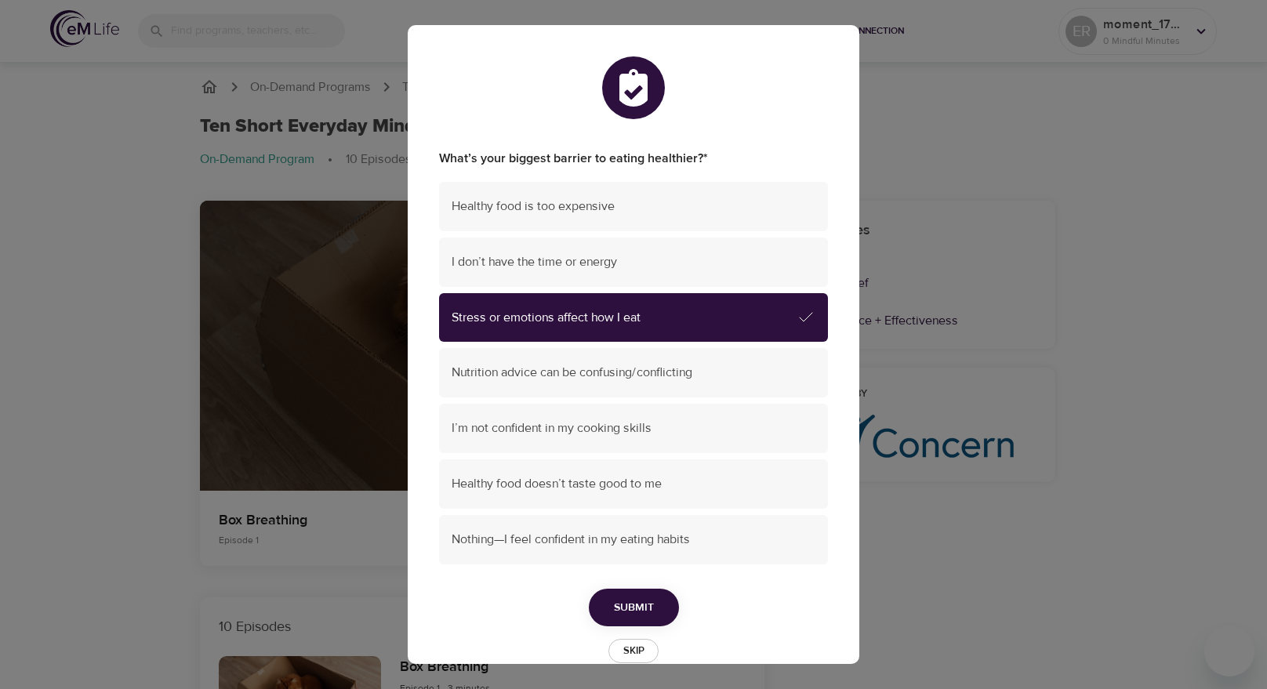
click at [638, 598] on span "Submit" at bounding box center [634, 608] width 40 height 20
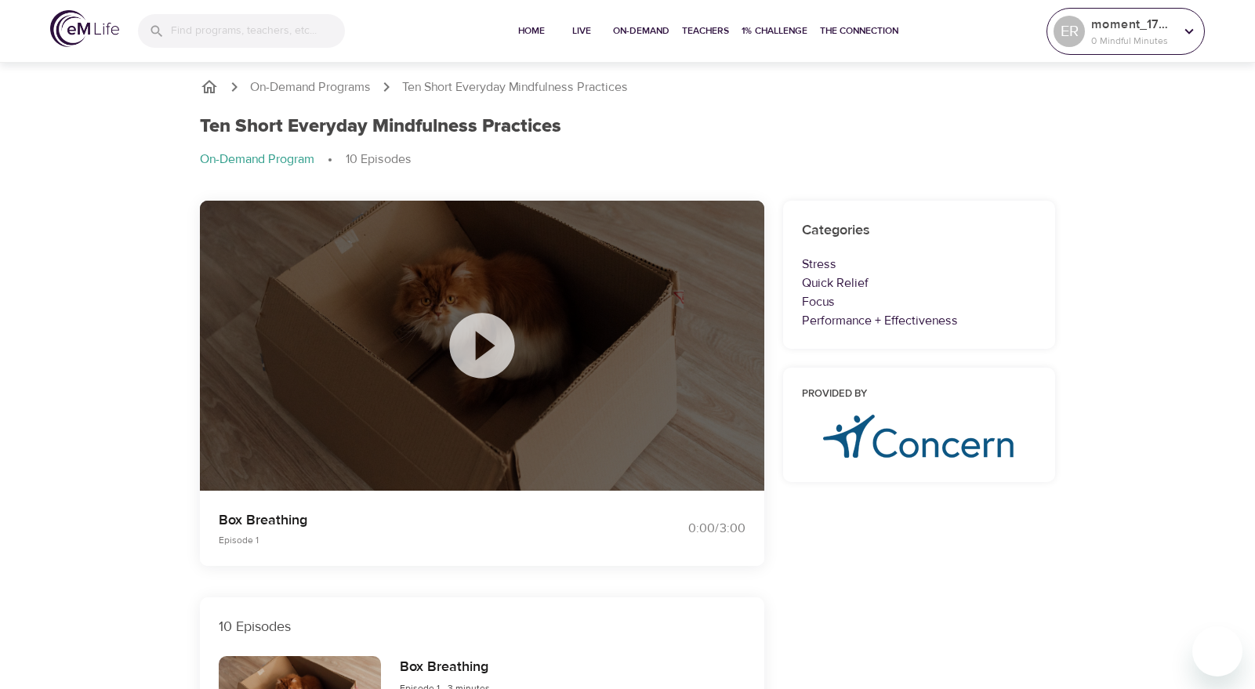
click at [1193, 31] on icon at bounding box center [1190, 30] width 9 height 5
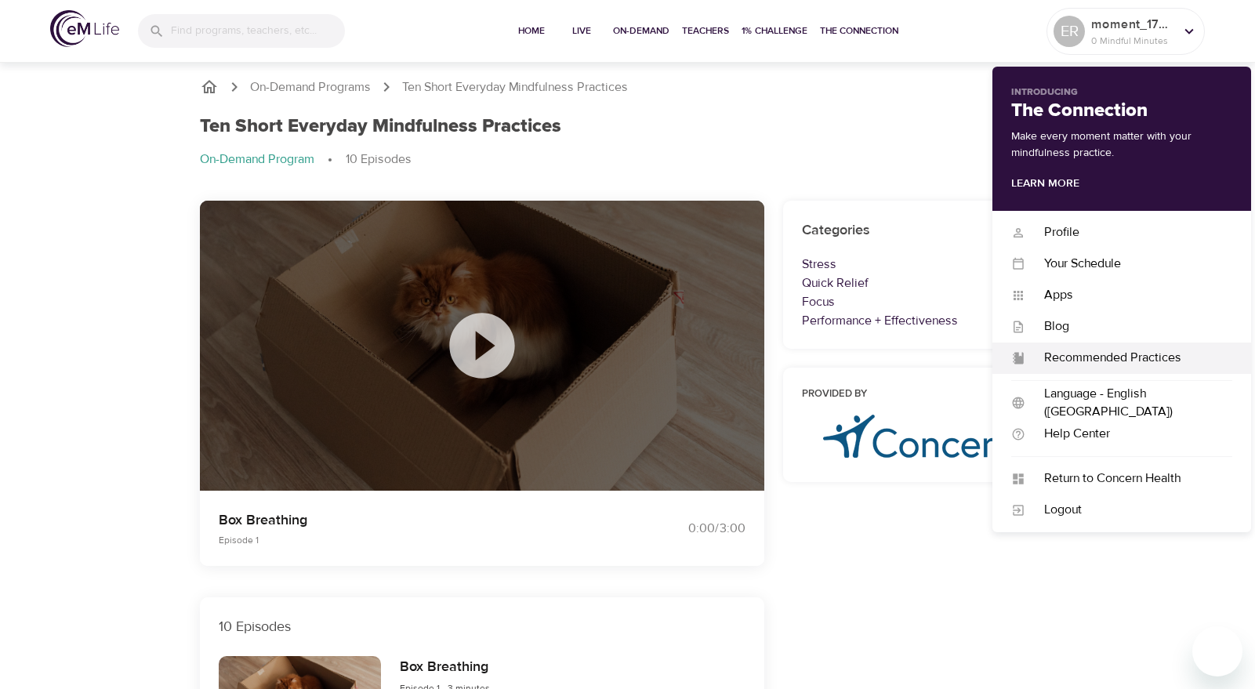
click at [1150, 345] on div "Recommended Practices Recommended Practices" at bounding box center [1122, 358] width 259 height 31
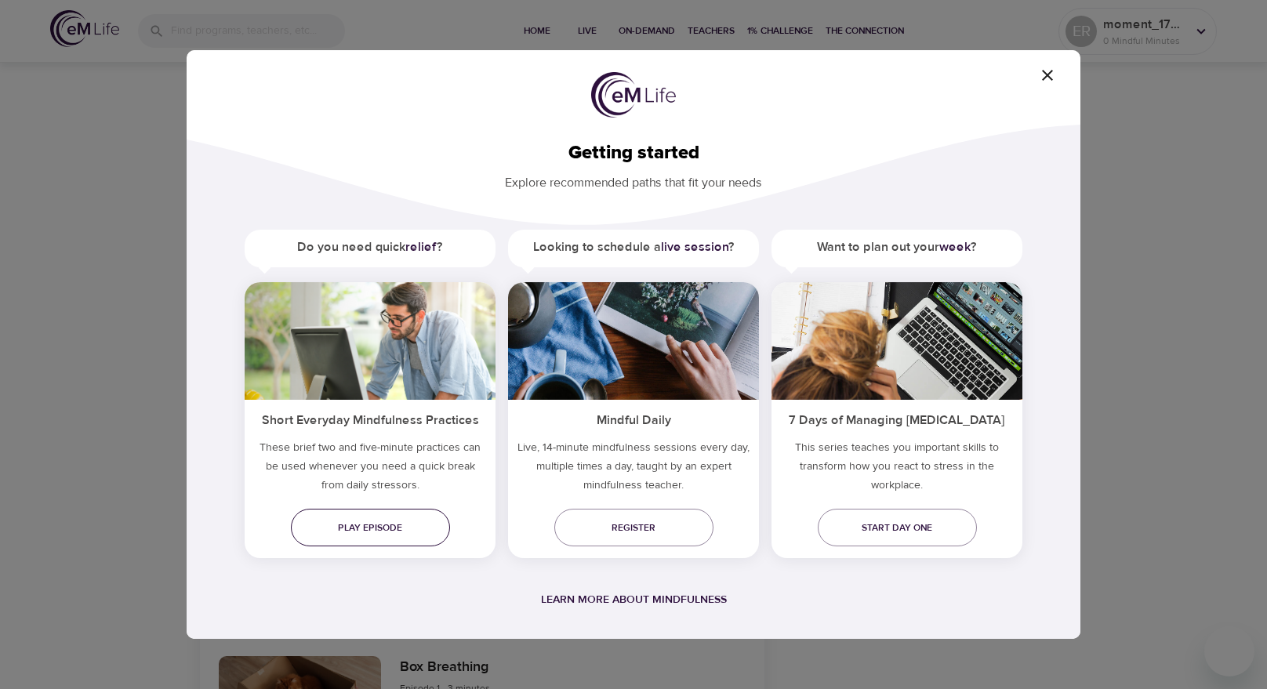
click at [408, 529] on span "Play episode" at bounding box center [370, 528] width 134 height 16
